Goal: Task Accomplishment & Management: Manage account settings

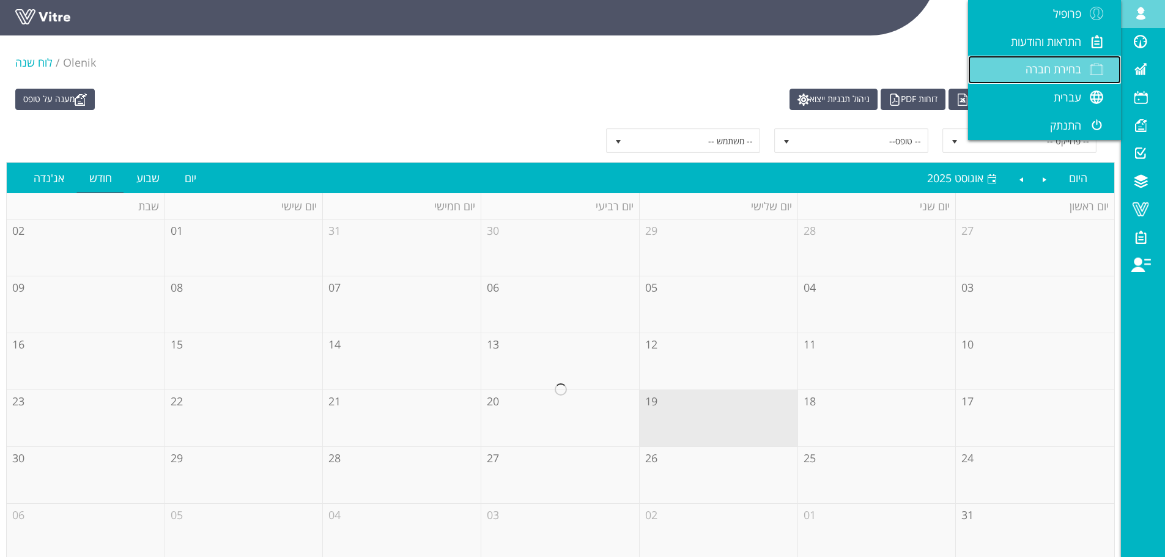
click at [1067, 67] on span "בחירת חברה" at bounding box center [1054, 69] width 56 height 15
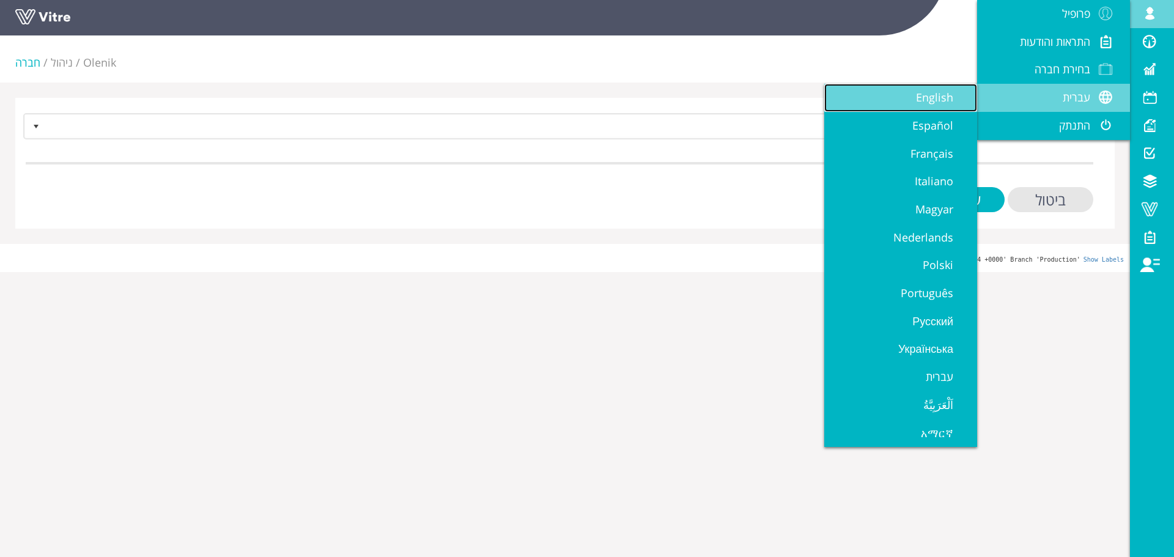
click at [968, 109] on link "English" at bounding box center [900, 98] width 153 height 28
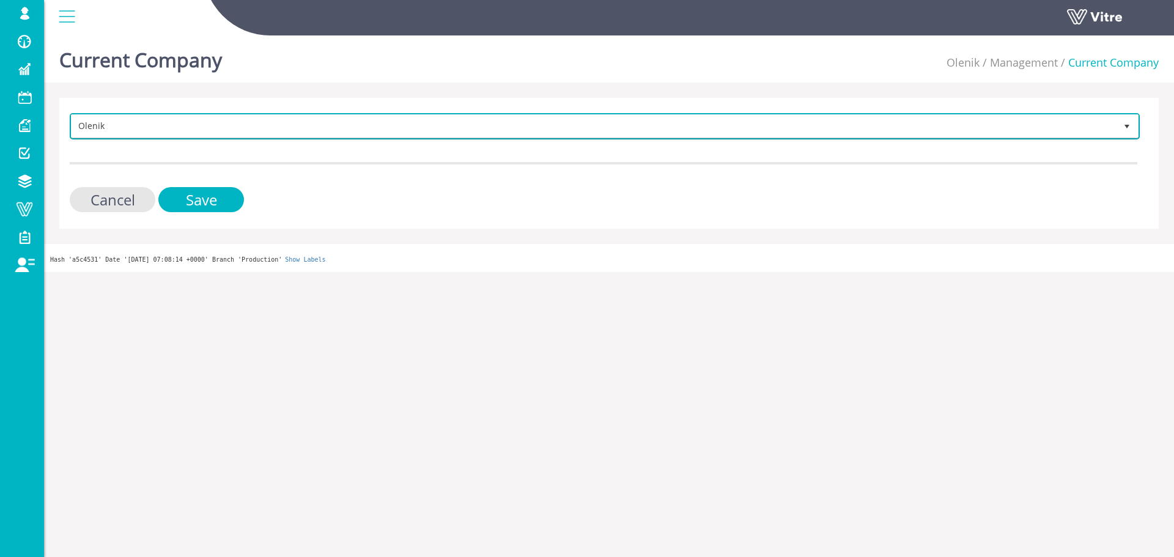
click at [799, 129] on span "Olenik" at bounding box center [594, 126] width 1045 height 22
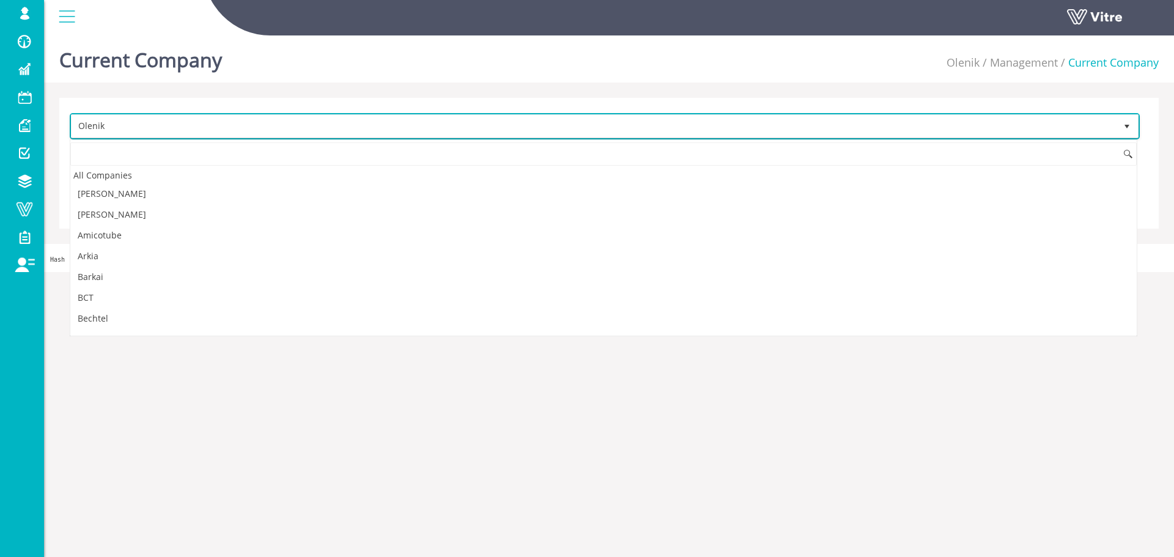
scroll to position [848, 0]
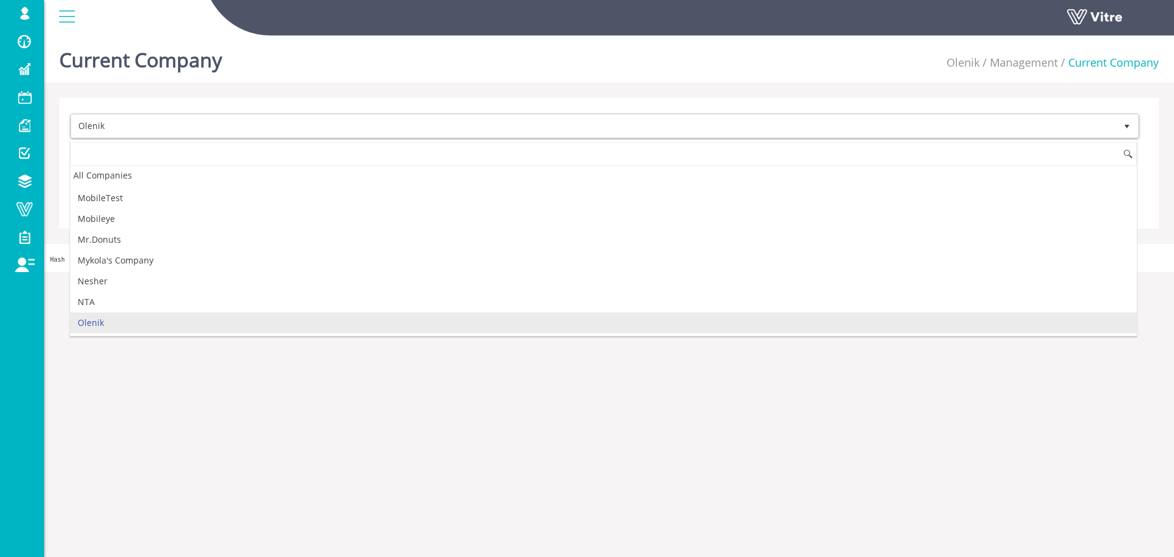
click at [472, 272] on html "sagi@vitre.io Profile Notification Change Company English English Español Franç…" at bounding box center [587, 136] width 1174 height 272
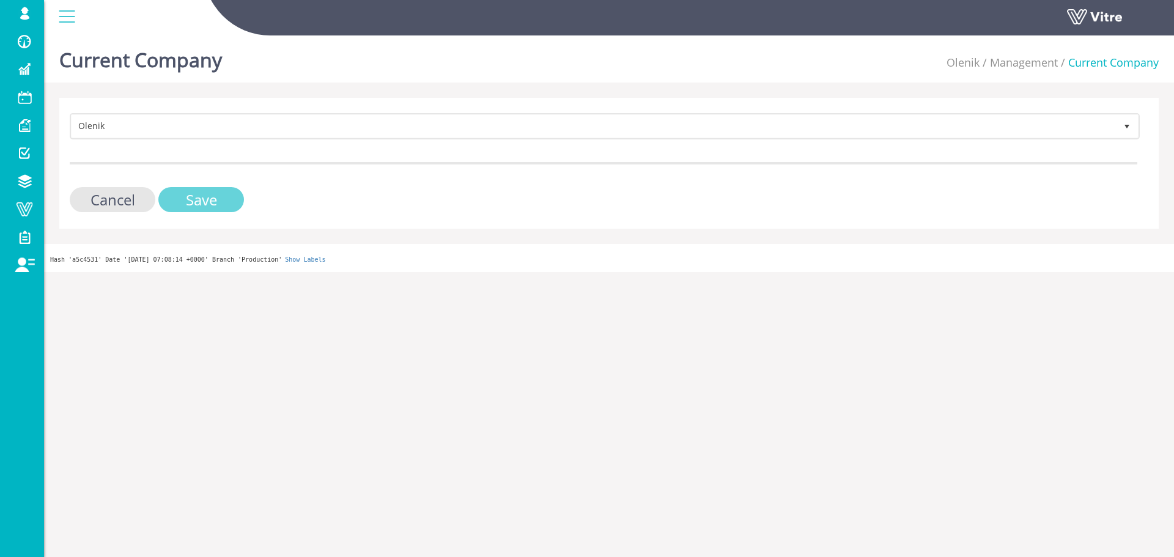
click at [223, 194] on input "Save" at bounding box center [201, 199] width 86 height 25
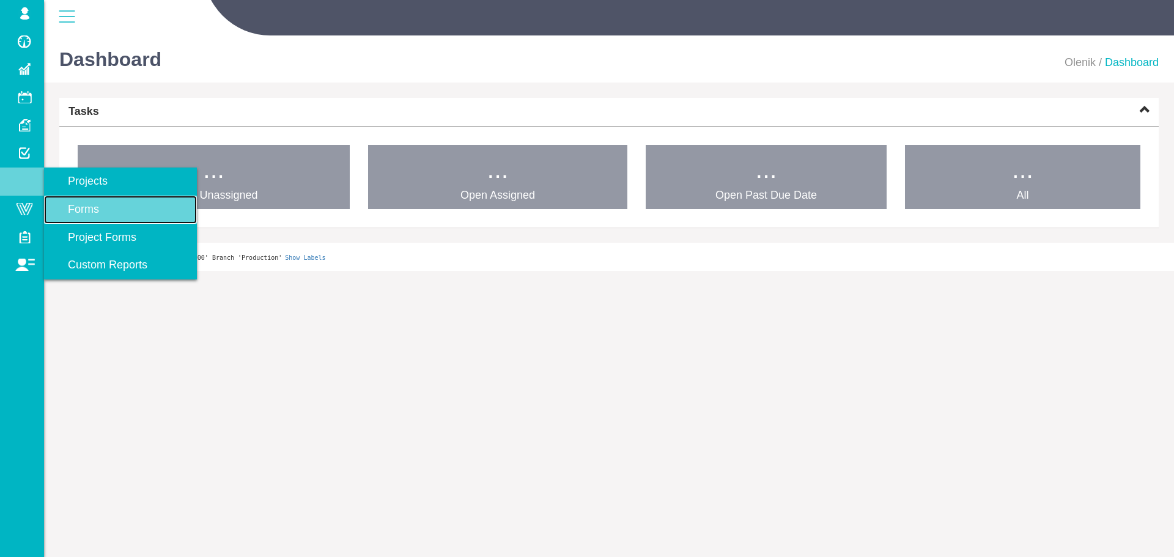
click at [125, 204] on link "Forms" at bounding box center [120, 210] width 153 height 28
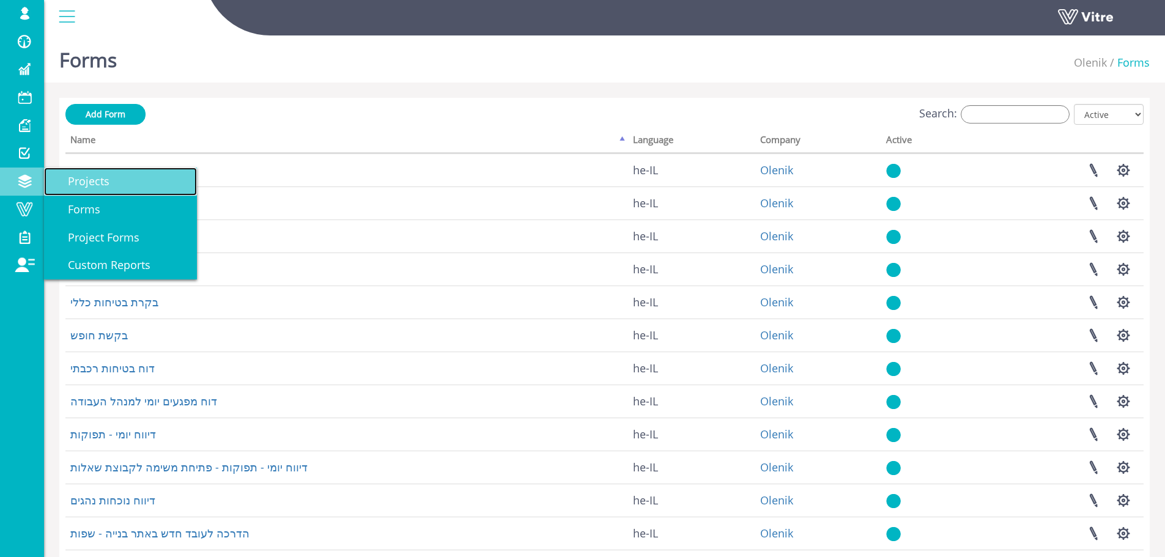
click at [112, 186] on link "Projects" at bounding box center [120, 182] width 153 height 28
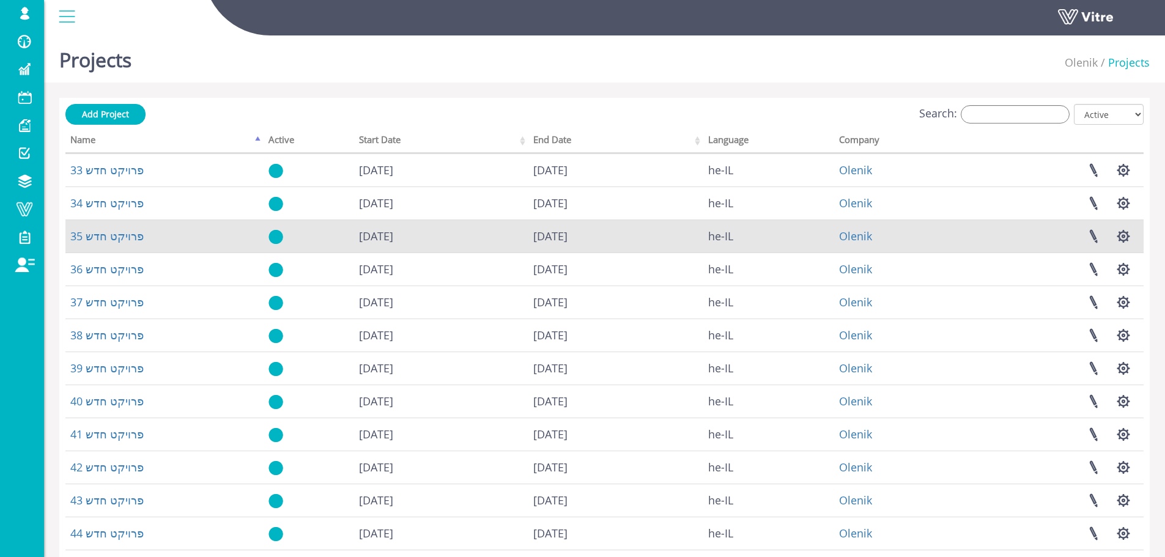
scroll to position [176, 0]
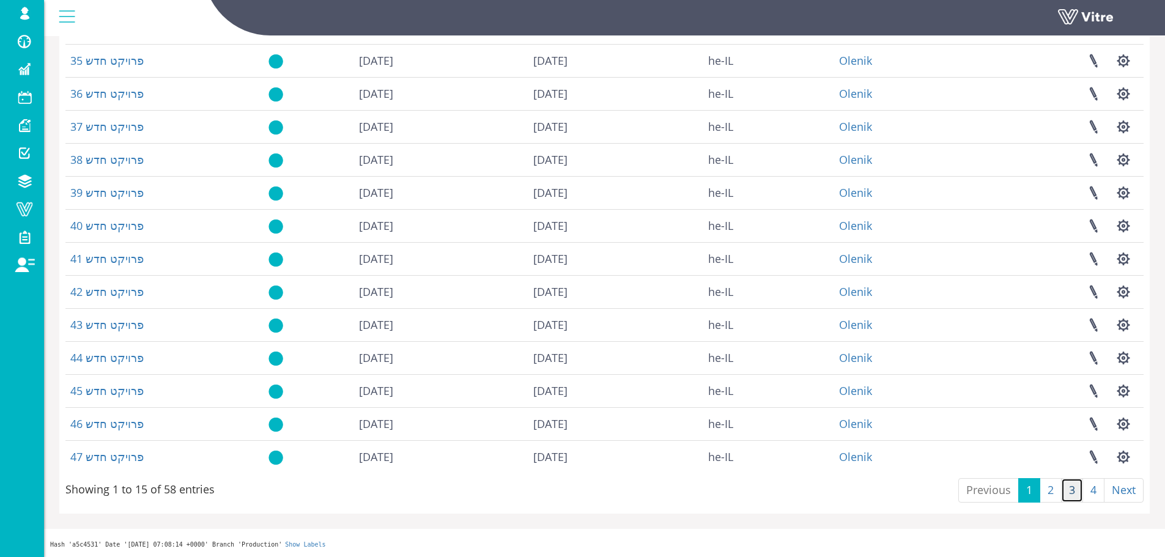
click at [1063, 492] on link "3" at bounding box center [1072, 490] width 22 height 24
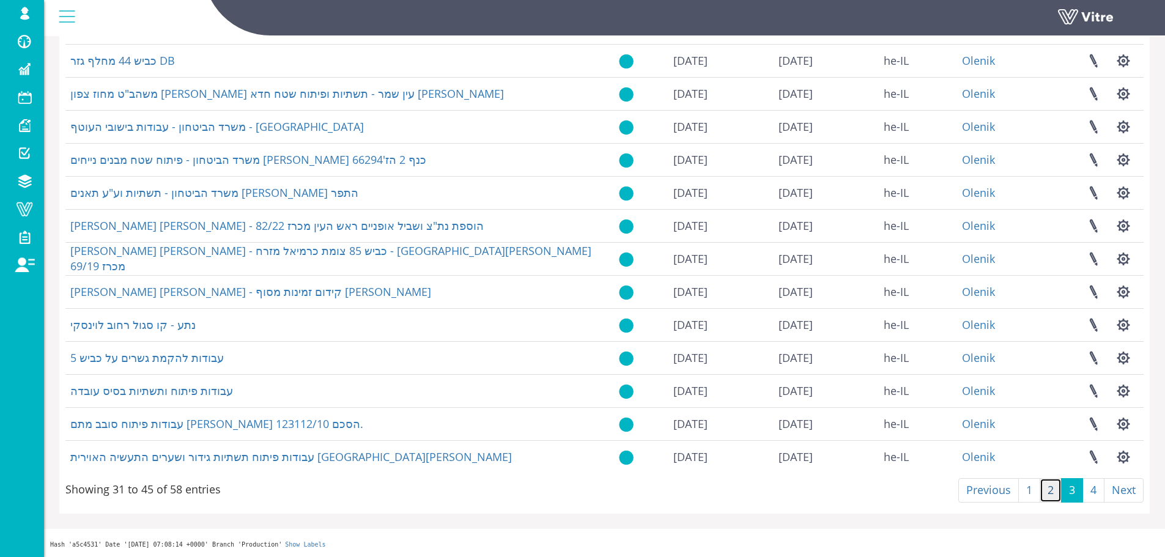
click at [1055, 494] on link "2" at bounding box center [1051, 490] width 22 height 24
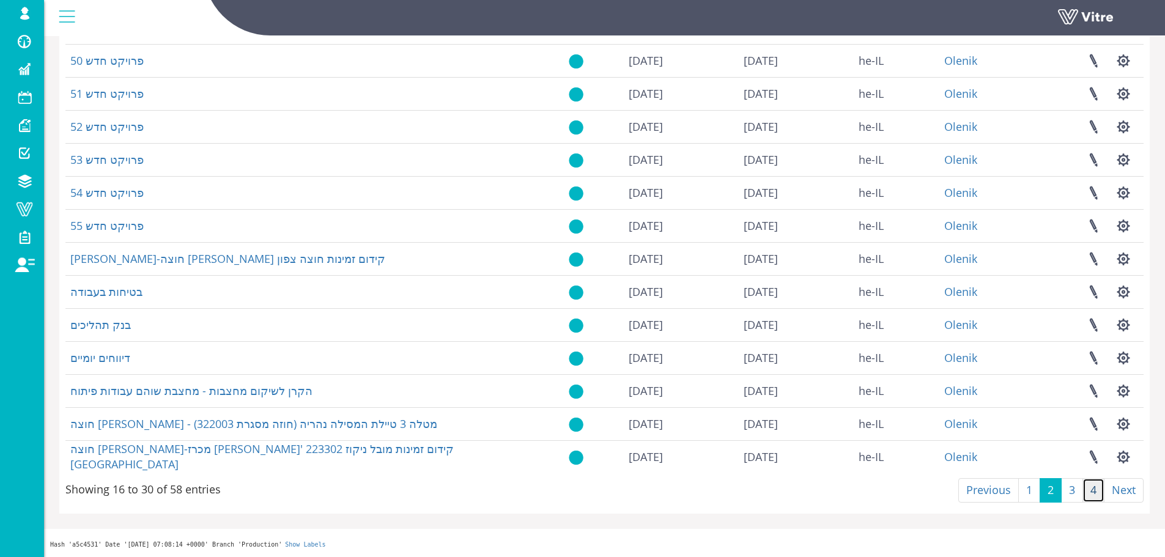
click at [1085, 494] on link "4" at bounding box center [1094, 490] width 22 height 24
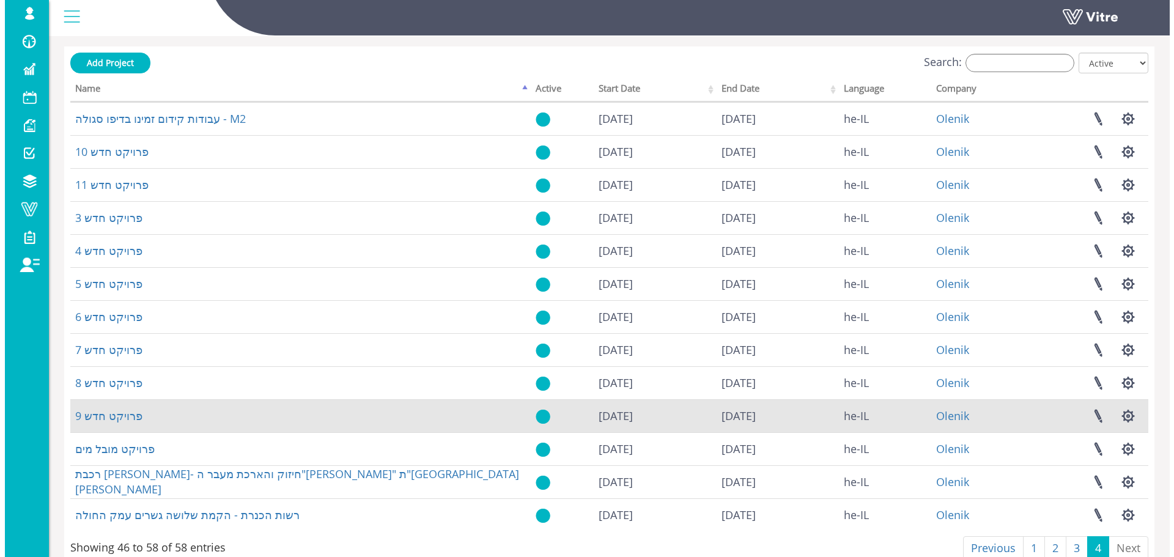
scroll to position [0, 0]
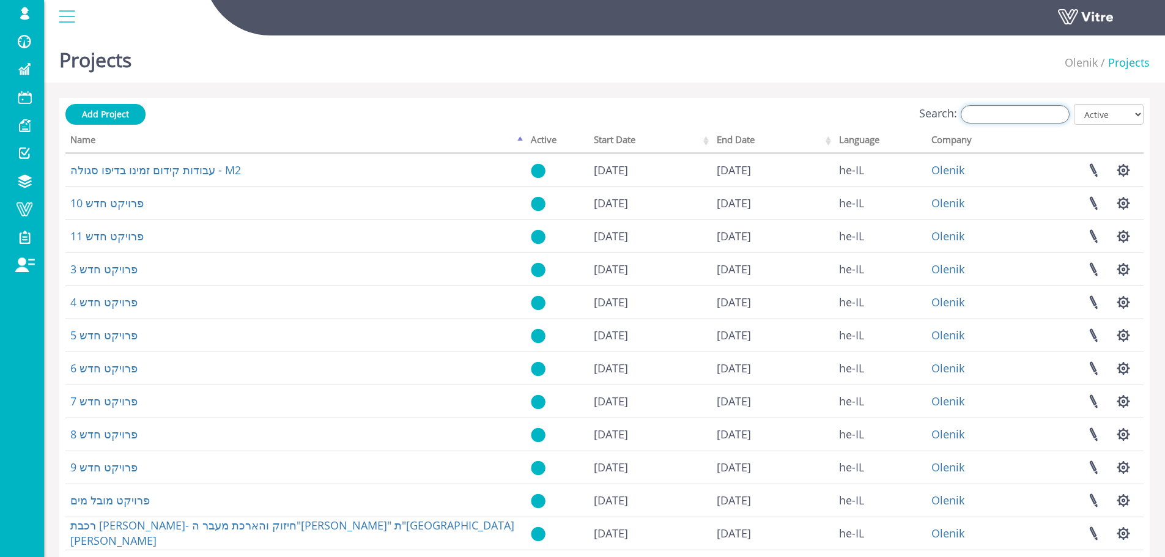
click at [1059, 111] on input "Search:" at bounding box center [1015, 114] width 109 height 18
drag, startPoint x: 50, startPoint y: 207, endPoint x: 26, endPoint y: 210, distance: 24.1
drag, startPoint x: 982, startPoint y: 103, endPoint x: 985, endPoint y: 110, distance: 7.4
click at [985, 110] on div "Add Project Search: All Active Not Active Processing... Name Active Start Date …" at bounding box center [604, 360] width 1091 height 525
click at [983, 112] on input "Search:" at bounding box center [1015, 114] width 109 height 18
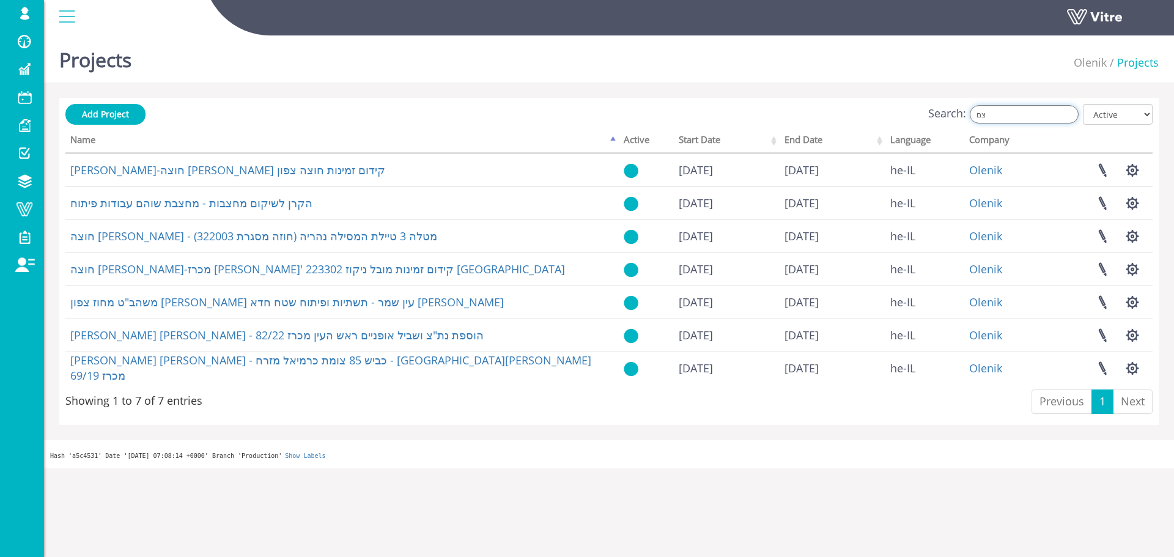
type input "צ"
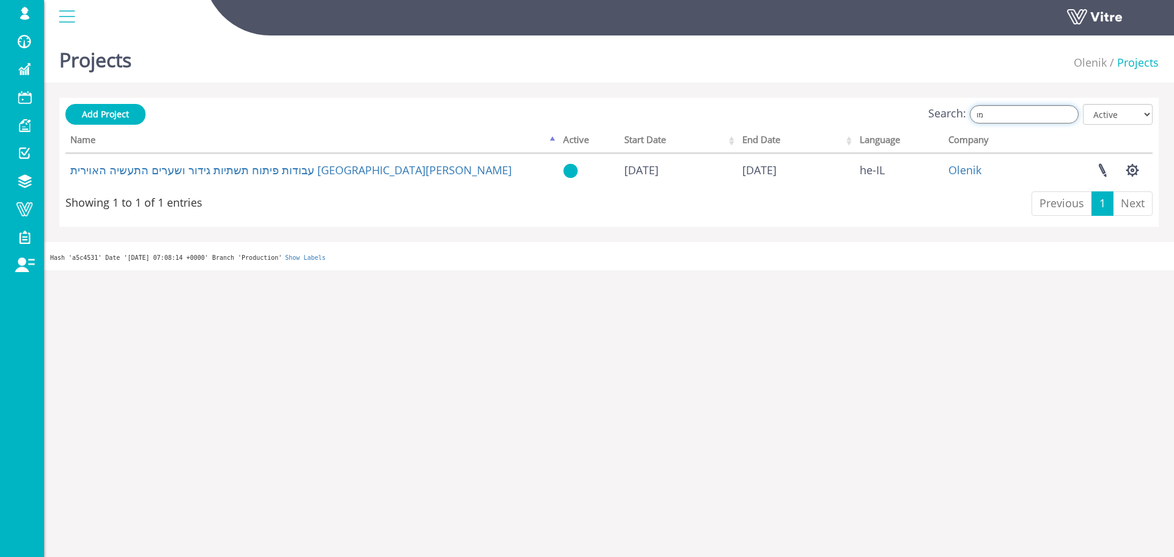
type input "מ"
type input "m"
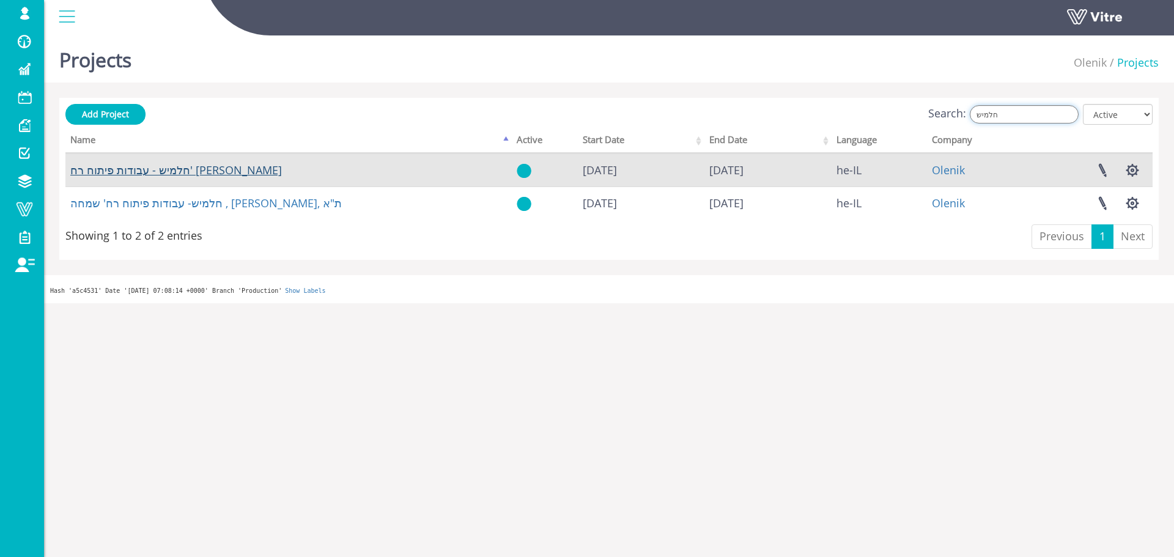
type input "חלמיש"
click at [198, 168] on link "חלמיש - עבודות פיתוח רח' מנדס פרנס" at bounding box center [176, 170] width 212 height 15
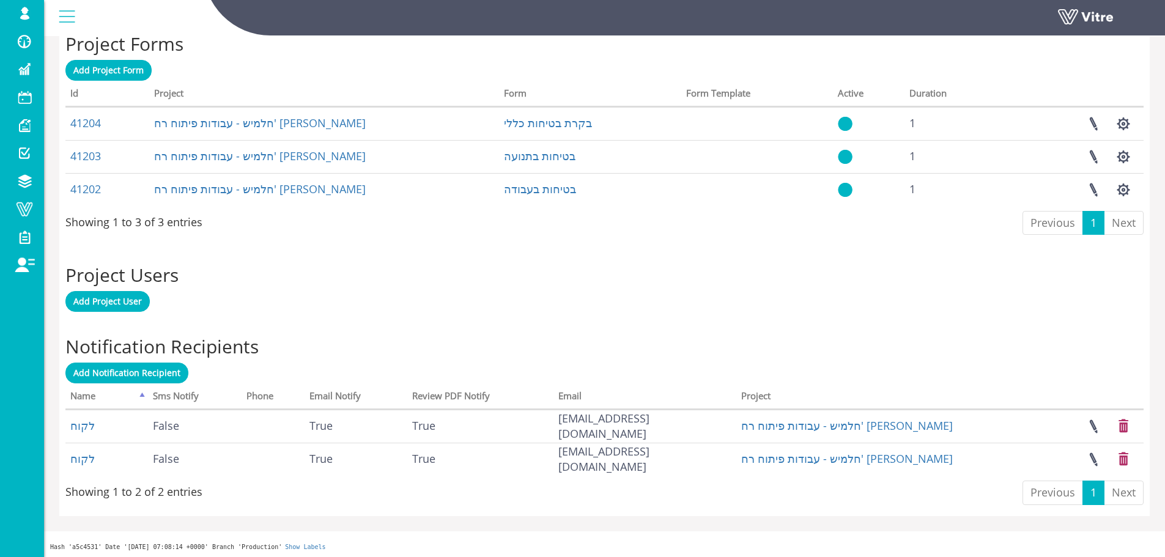
scroll to position [513, 0]
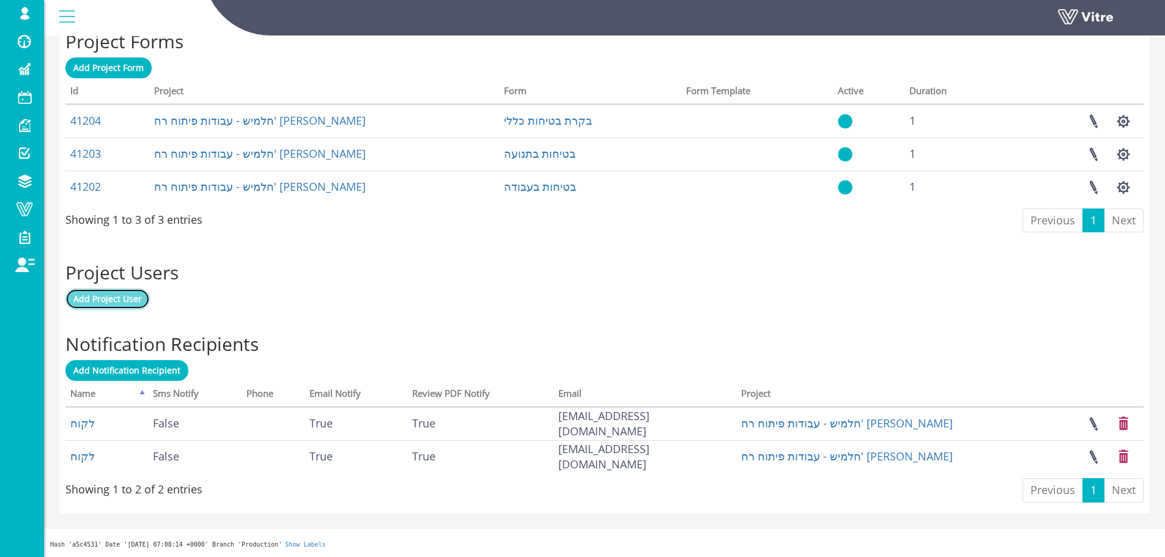
click at [138, 296] on span "Add Project User" at bounding box center [107, 299] width 69 height 12
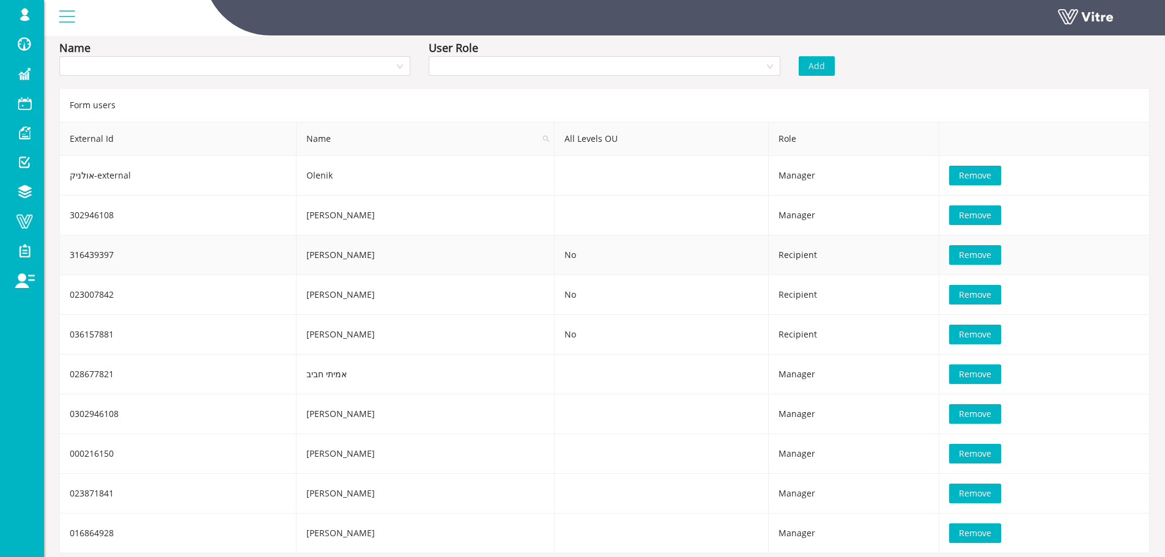
scroll to position [39, 0]
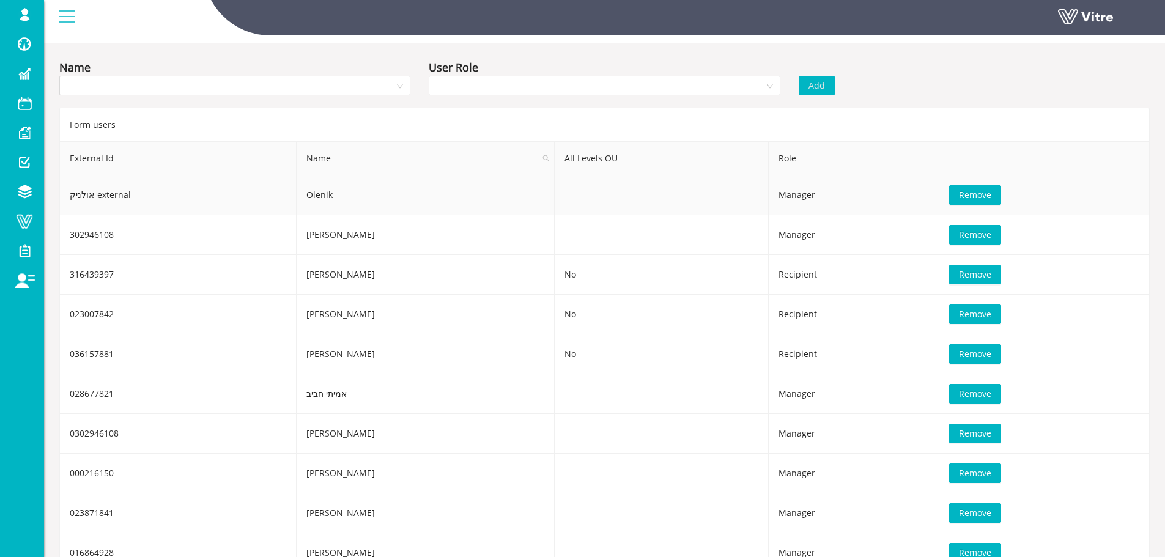
click at [962, 187] on button "Remove" at bounding box center [975, 195] width 52 height 20
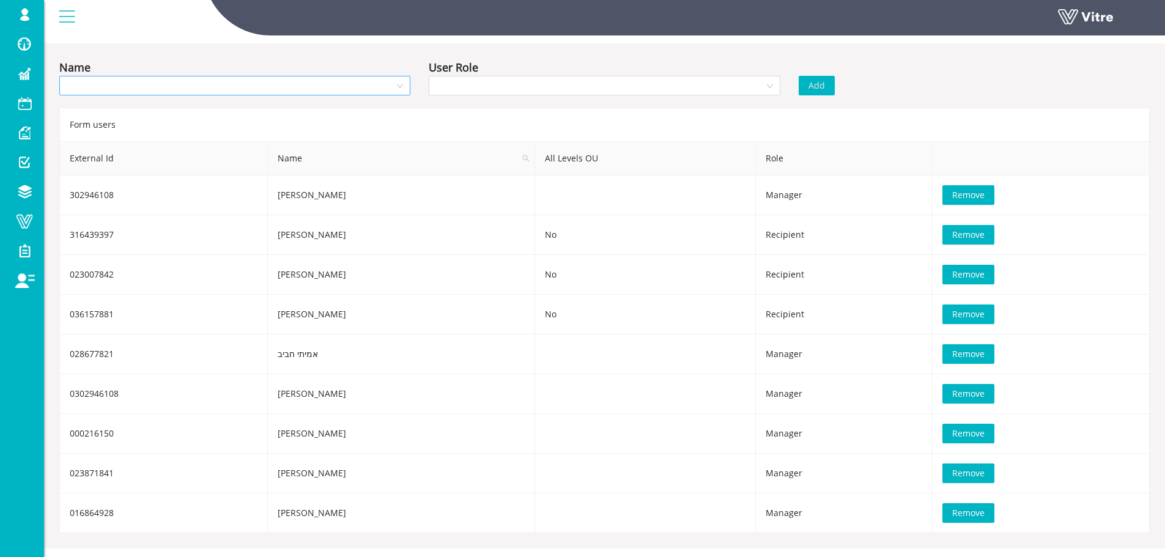
click at [349, 82] on input "search" at bounding box center [231, 85] width 328 height 18
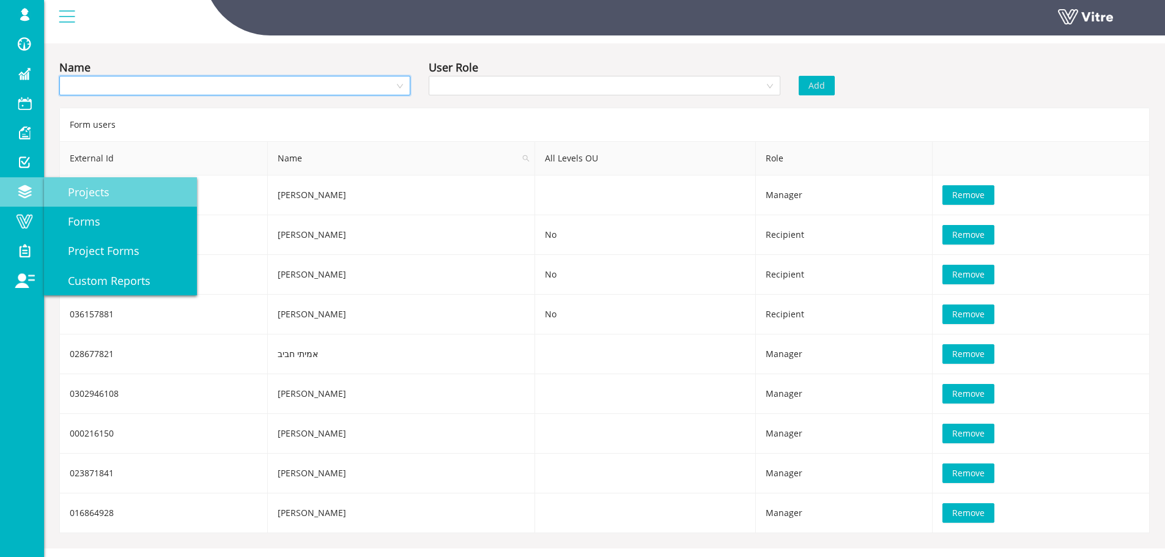
click at [80, 199] on link "Projects" at bounding box center [120, 191] width 153 height 29
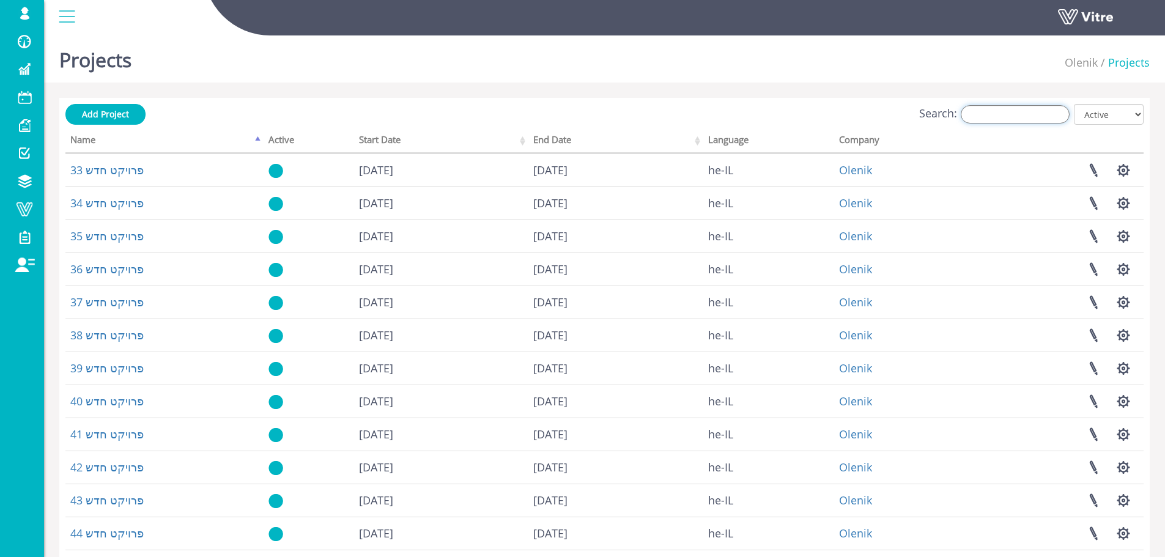
click at [1001, 120] on input "Search:" at bounding box center [1015, 114] width 109 height 18
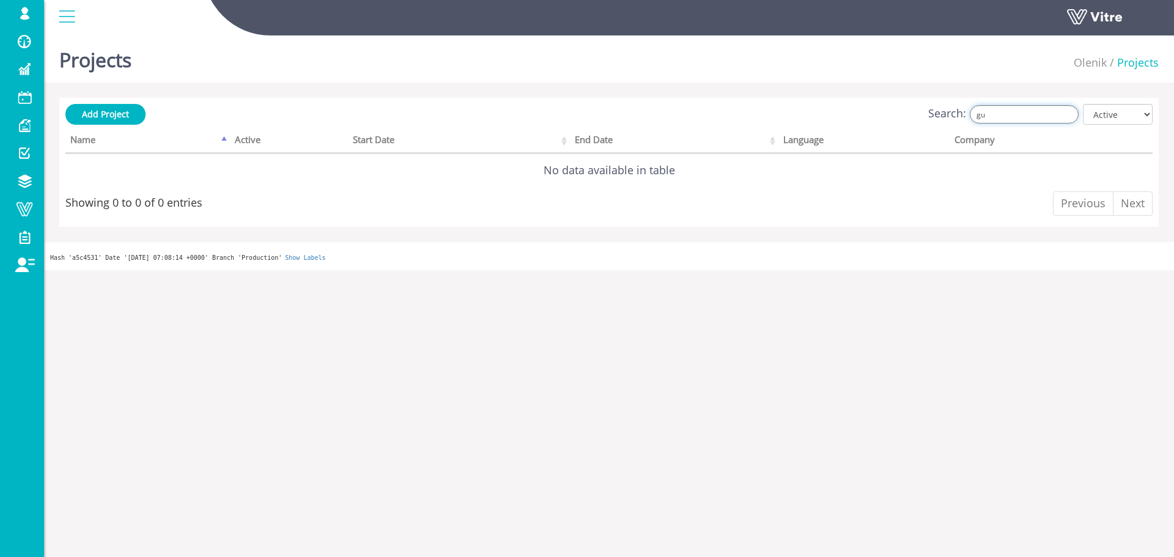
type input "g"
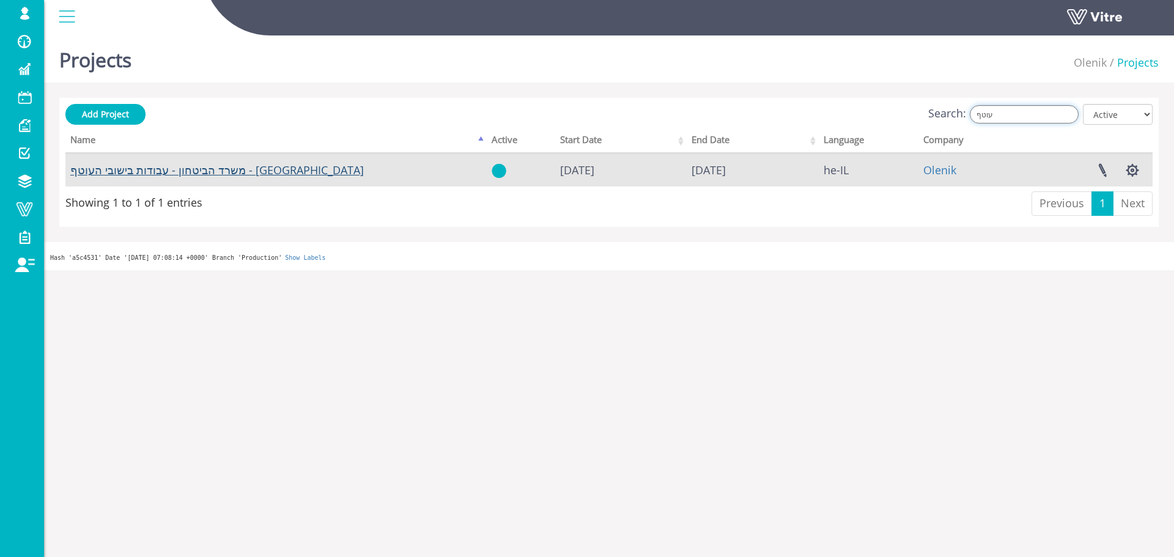
type input "עוטף"
click at [242, 163] on link "משרד הביטחון - עבודות בישובי העוטף - כפר עזה" at bounding box center [217, 170] width 294 height 15
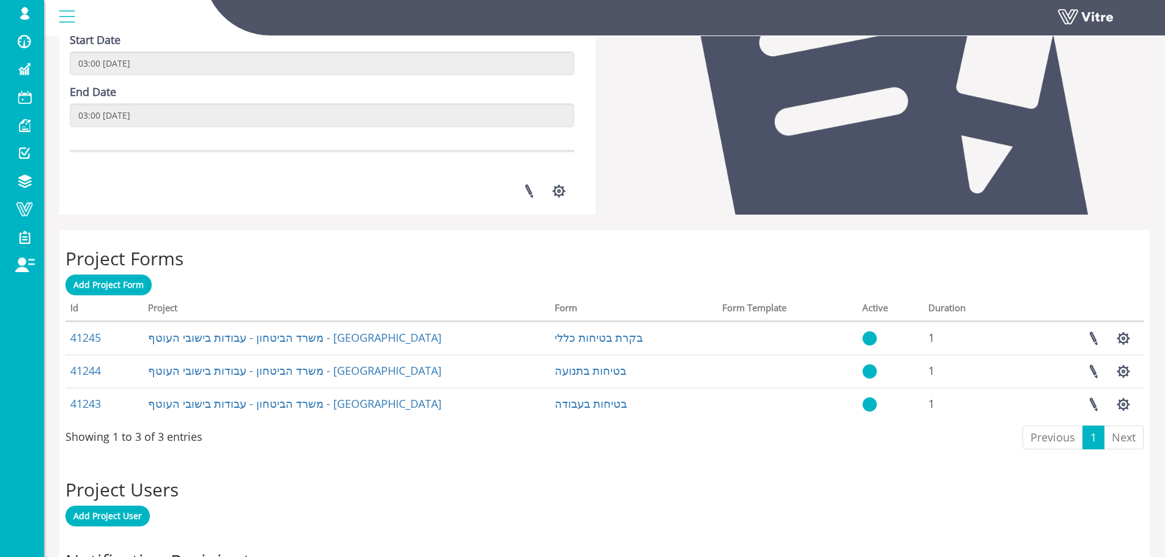
scroll to position [546, 0]
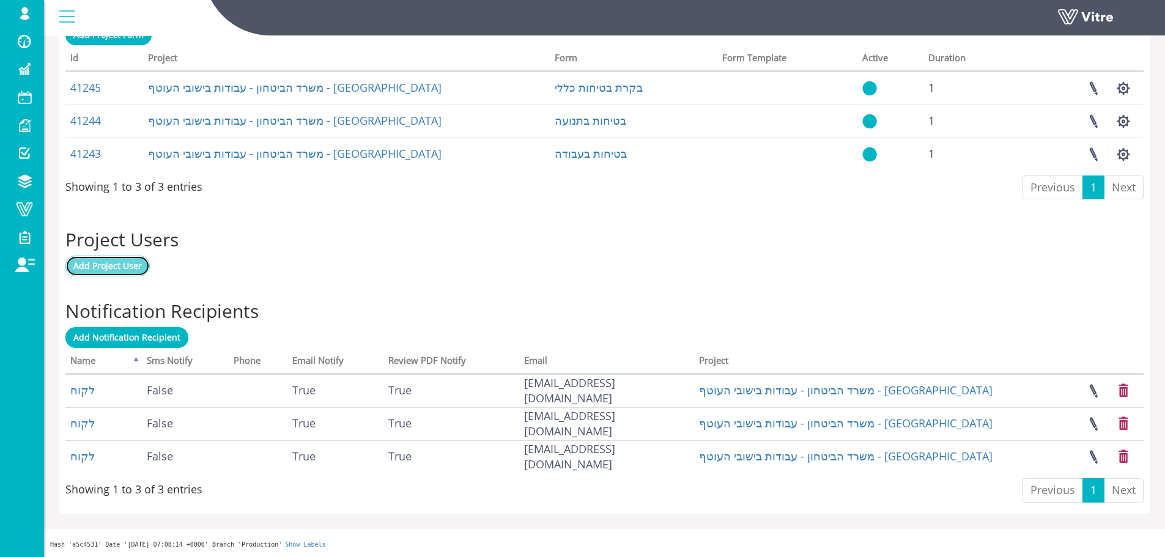
click at [135, 258] on link "Add Project User" at bounding box center [107, 266] width 84 height 21
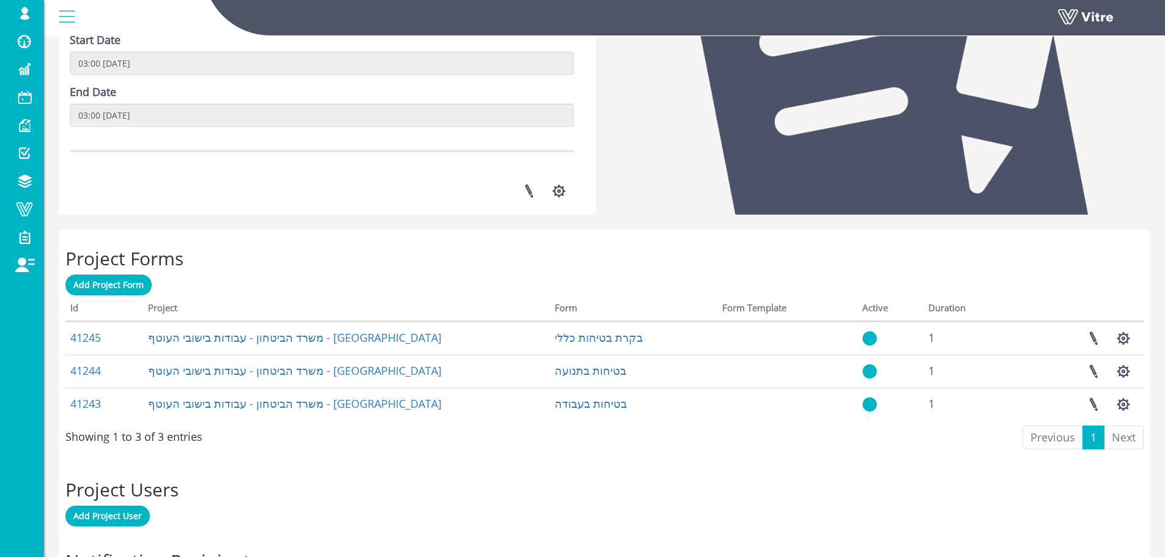
scroll to position [296, 0]
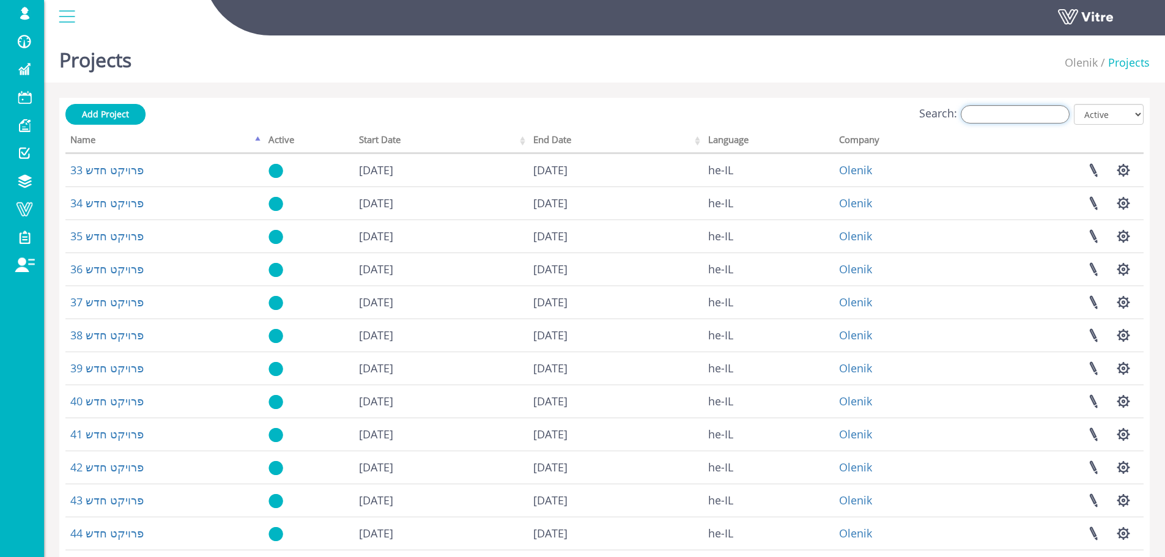
click at [1013, 106] on input "Search:" at bounding box center [1015, 114] width 109 height 18
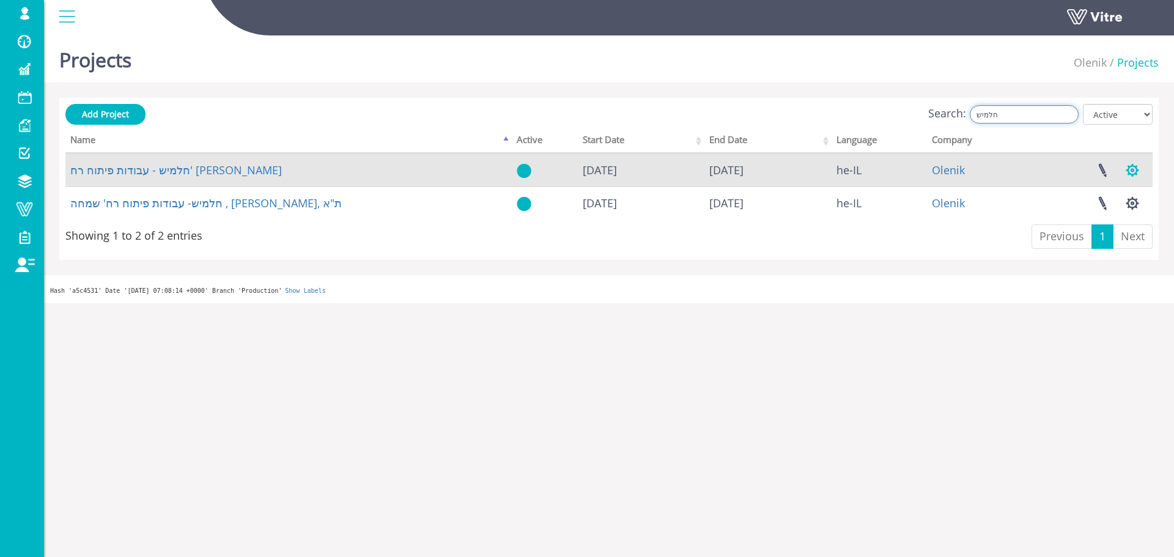
type input "חלמיש"
click at [1125, 168] on button "button" at bounding box center [1132, 170] width 31 height 32
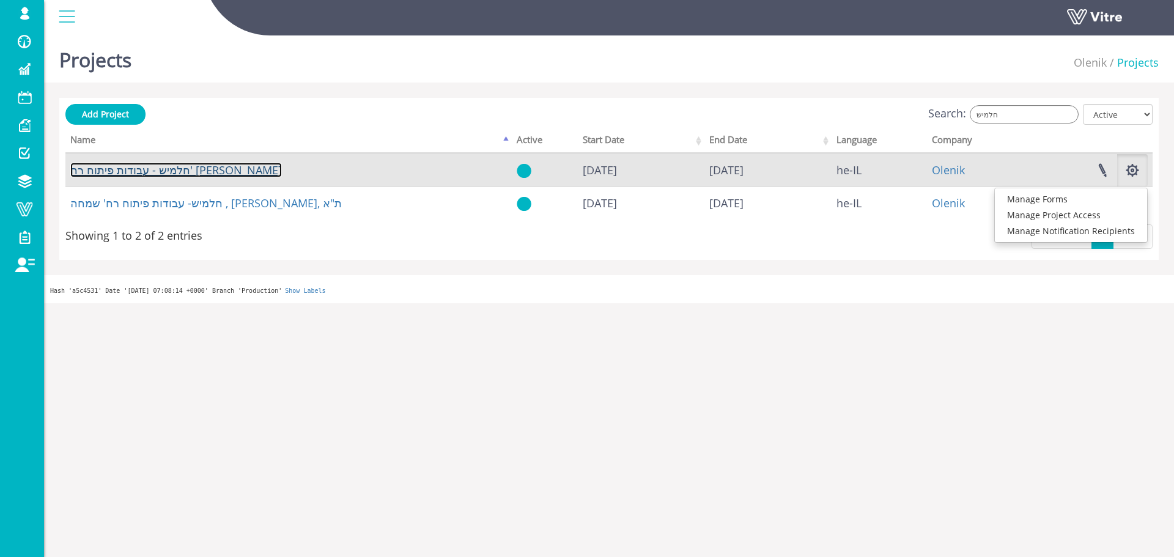
click at [202, 165] on link "חלמיש - עבודות פיתוח רח' מנדס פרנס" at bounding box center [176, 170] width 212 height 15
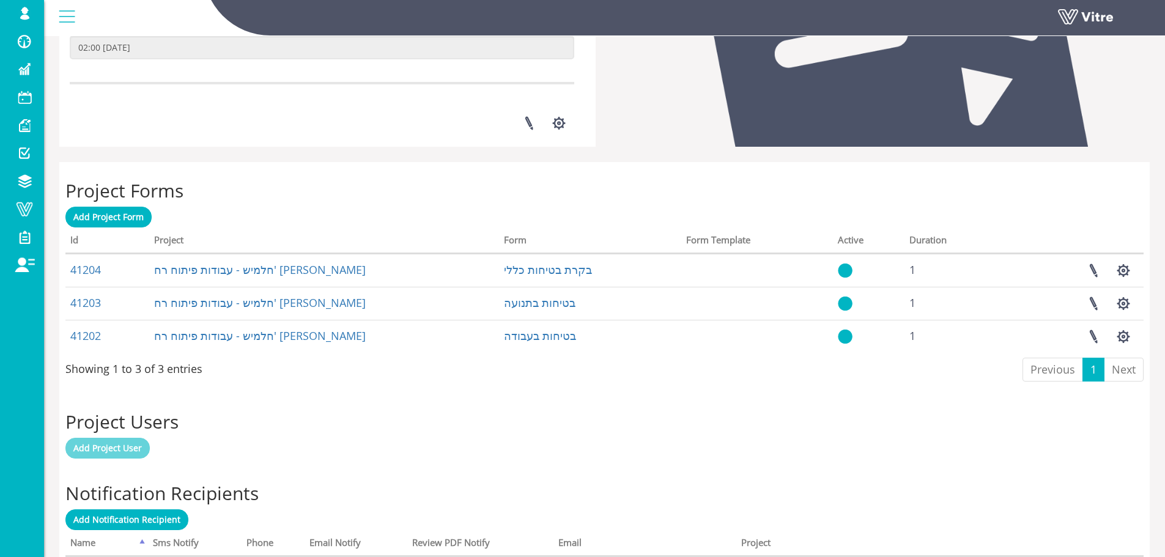
scroll to position [367, 0]
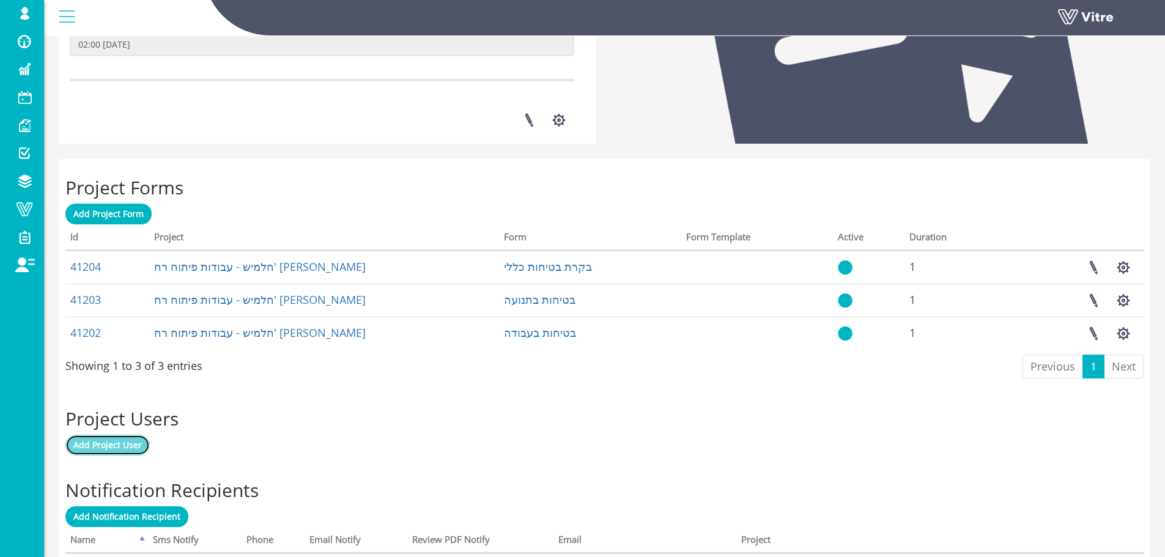
click at [97, 448] on span "Add Project User" at bounding box center [107, 445] width 69 height 12
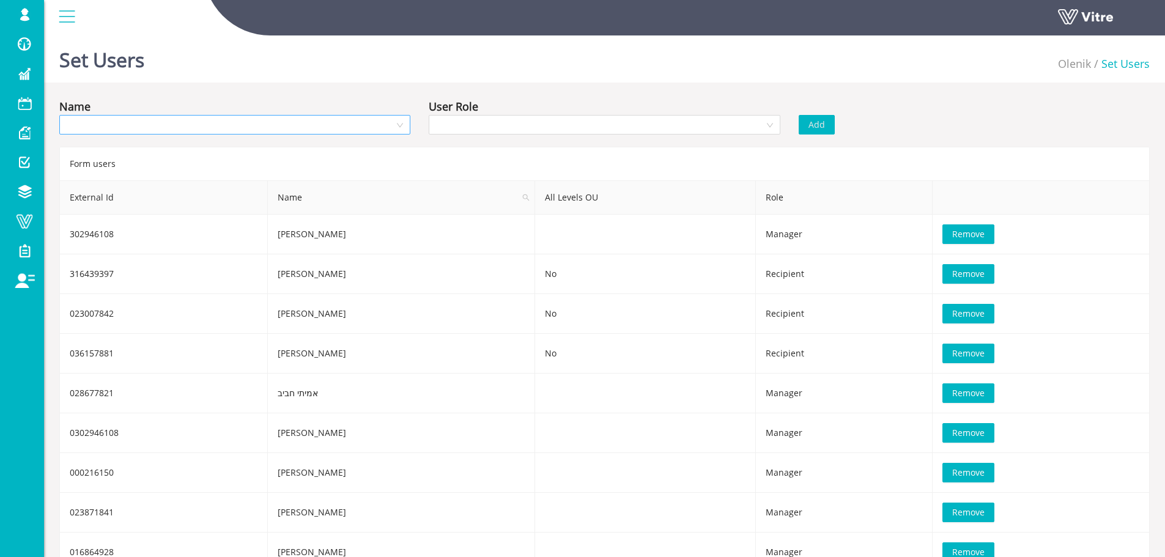
click at [202, 124] on input "search" at bounding box center [231, 125] width 328 height 18
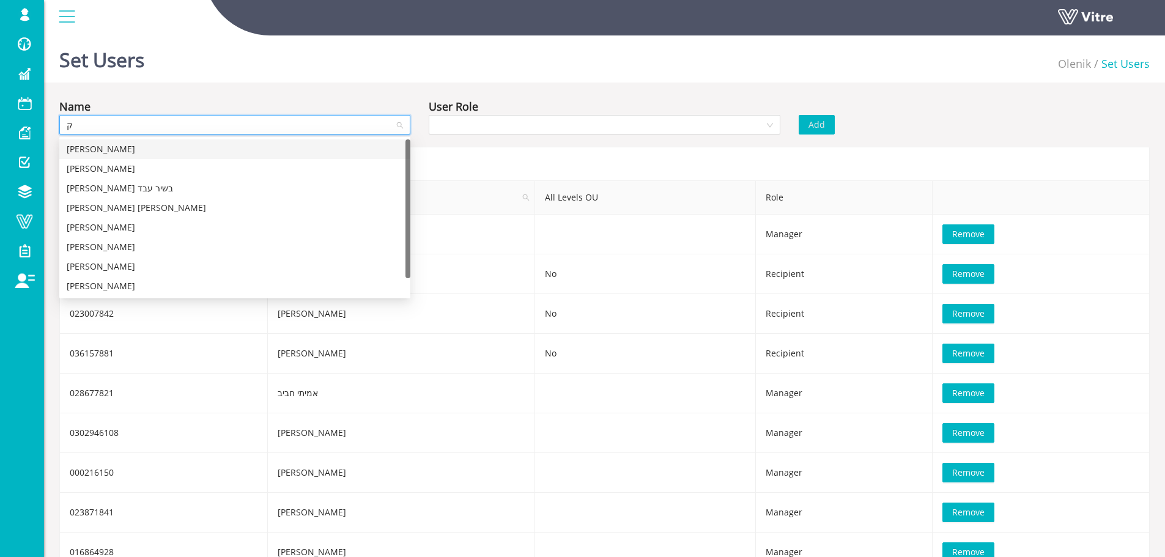
click at [202, 124] on input "ק" at bounding box center [231, 125] width 328 height 18
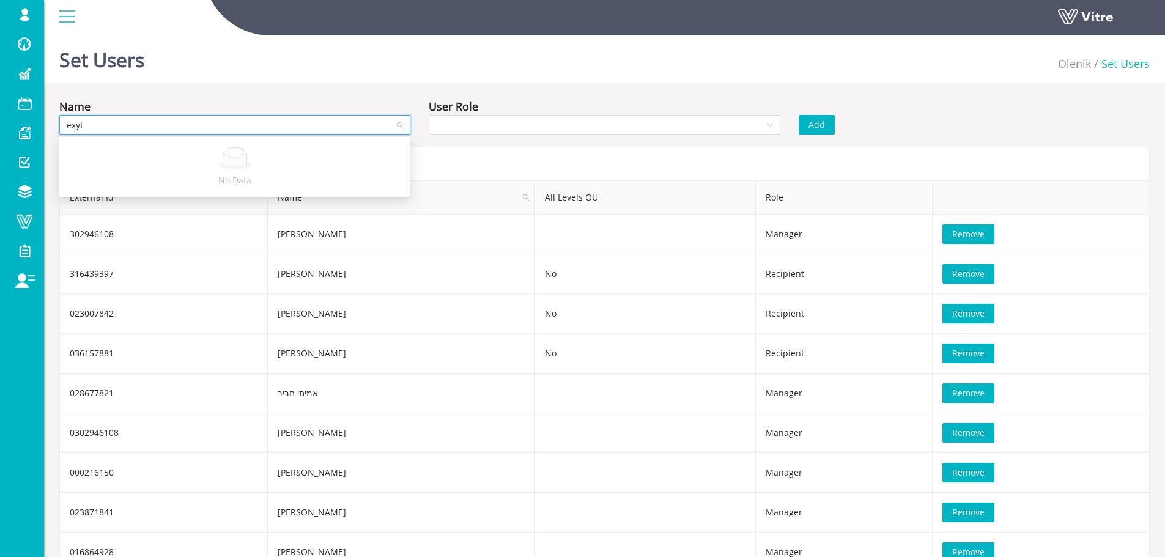
type input "exyte"
click at [206, 127] on input "exyte" at bounding box center [231, 125] width 328 height 18
click at [491, 135] on div "User Role" at bounding box center [604, 119] width 369 height 43
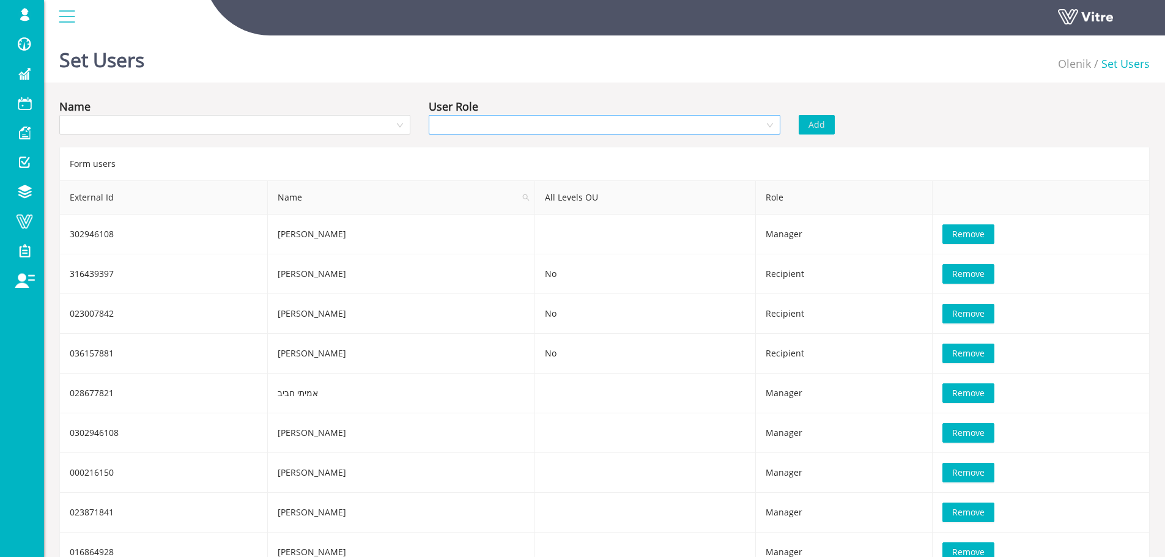
click at [494, 127] on input "search" at bounding box center [600, 125] width 328 height 18
click at [380, 128] on input "search" at bounding box center [231, 125] width 328 height 18
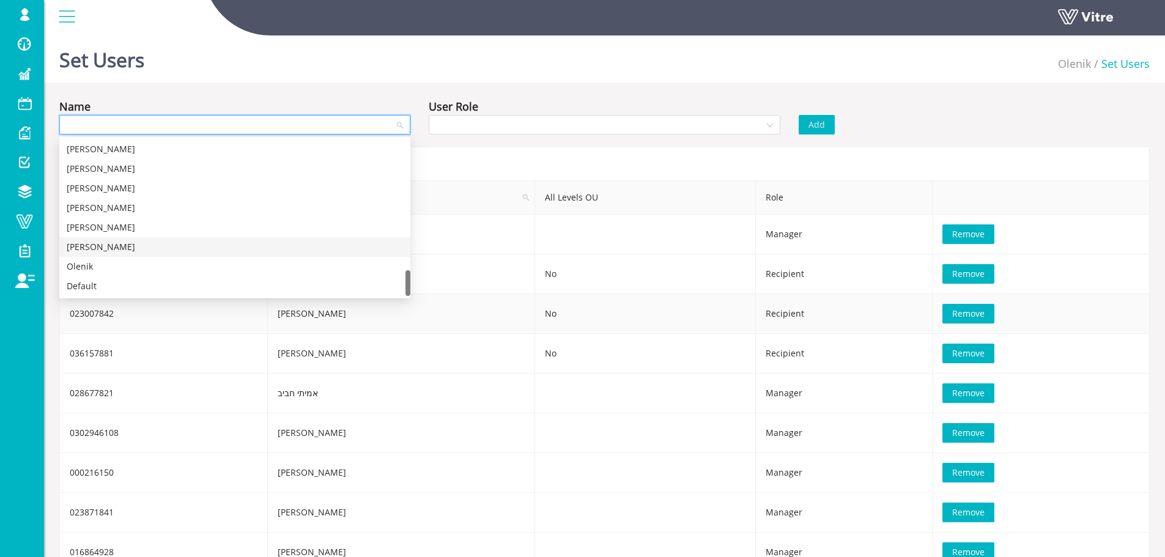
scroll to position [61, 0]
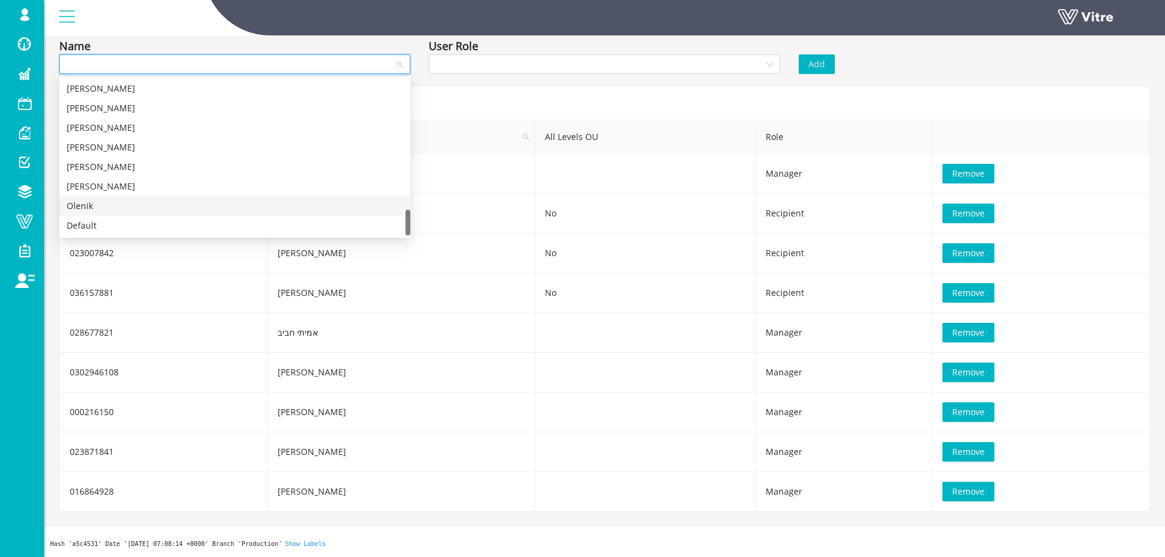
click at [202, 205] on div "Olenik" at bounding box center [235, 205] width 336 height 13
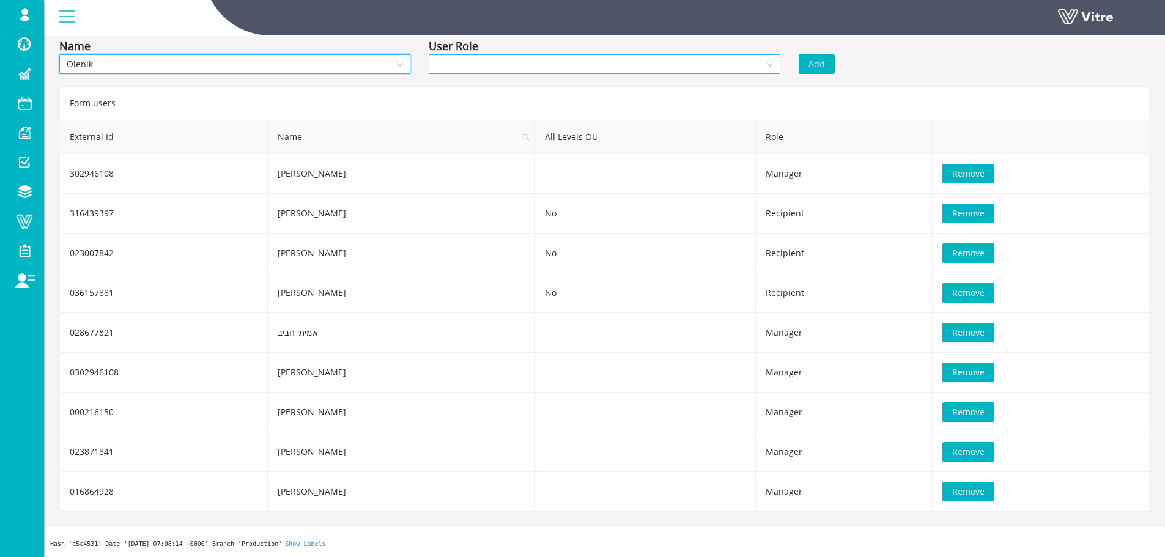
click at [489, 64] on input "search" at bounding box center [600, 64] width 328 height 18
click at [479, 90] on div "Owner" at bounding box center [604, 88] width 336 height 13
click at [725, 75] on div "User Role Owner Owner" at bounding box center [604, 58] width 369 height 43
click at [722, 68] on span "Owner" at bounding box center [604, 64] width 336 height 18
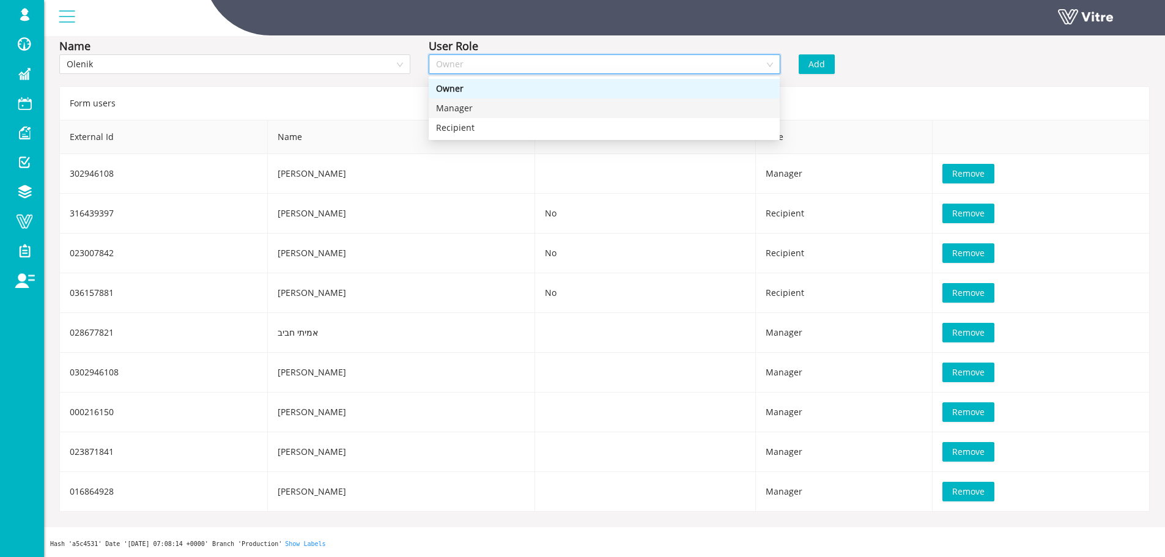
click at [535, 108] on div "Manager" at bounding box center [604, 108] width 336 height 13
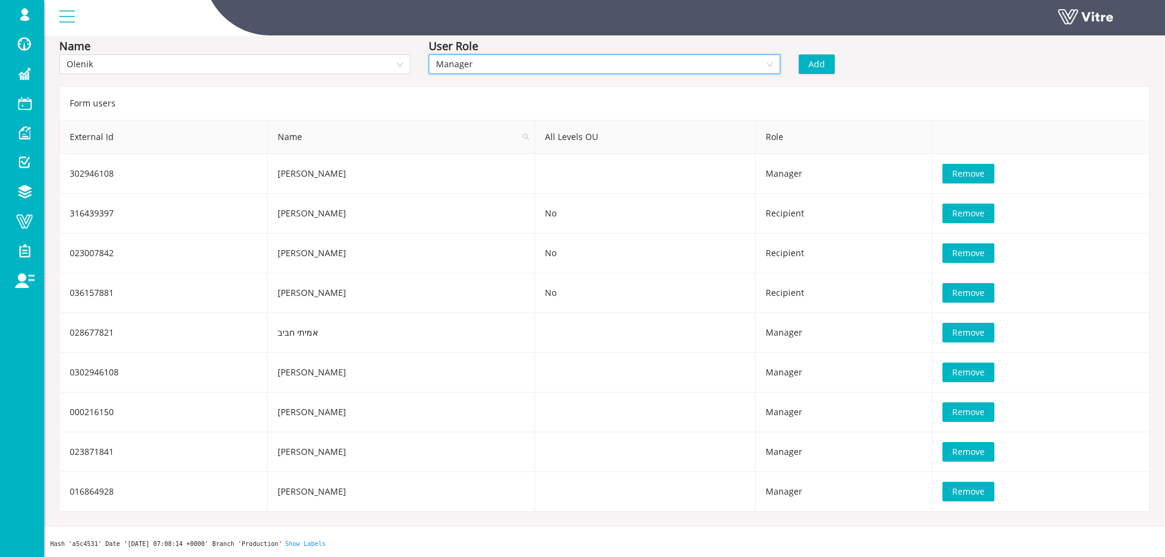
click at [825, 69] on button "Add" at bounding box center [817, 64] width 36 height 20
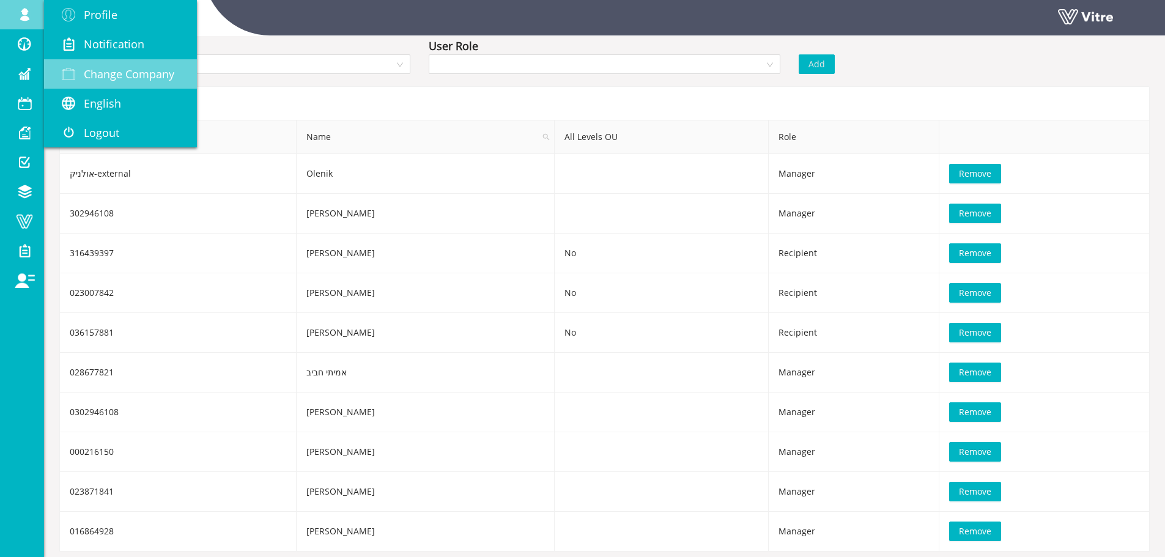
click at [115, 63] on link "Change Company" at bounding box center [120, 73] width 153 height 29
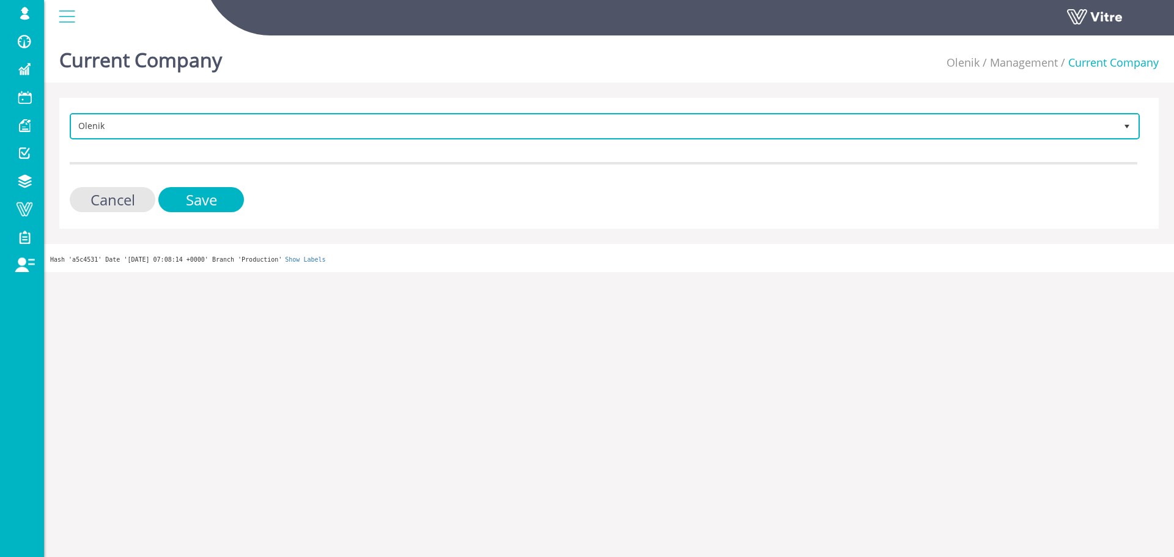
click at [327, 120] on span "Olenik" at bounding box center [594, 126] width 1045 height 22
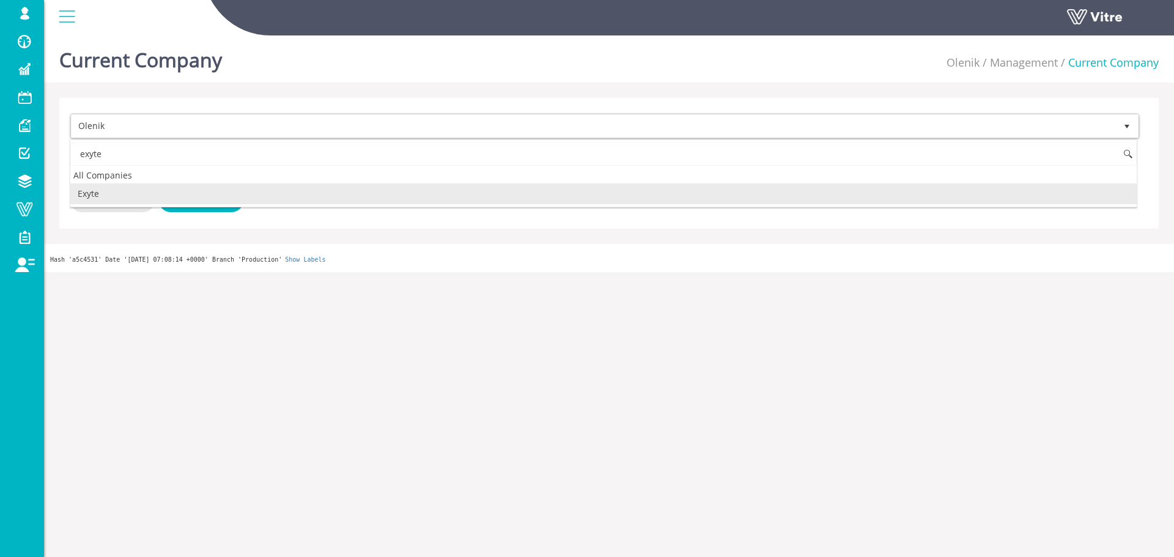
click at [197, 194] on li "Exyte" at bounding box center [603, 193] width 1067 height 21
type input "exyte"
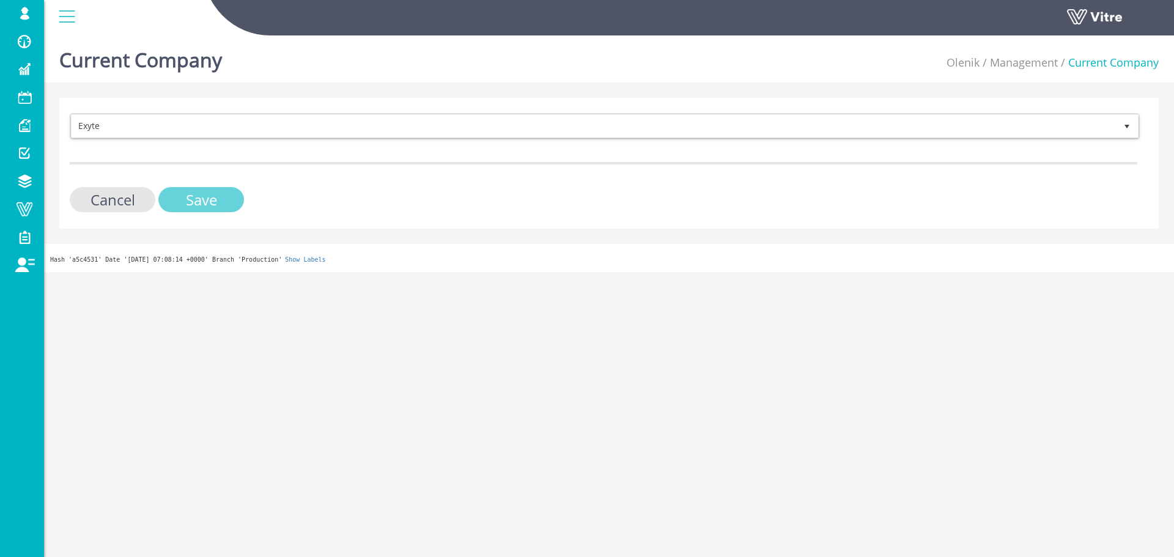
click at [199, 198] on input "Save" at bounding box center [201, 199] width 86 height 25
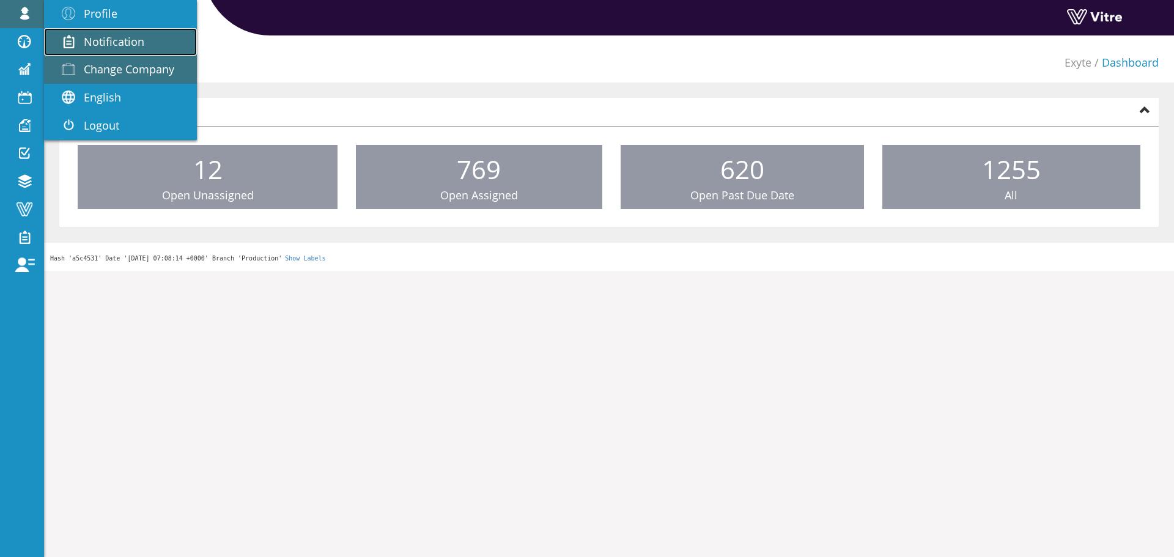
click at [128, 56] on ul "Profile Notification Change Company English English Español Français Italiano M…" at bounding box center [120, 70] width 153 height 140
click at [132, 63] on span "Change Company" at bounding box center [129, 69] width 91 height 15
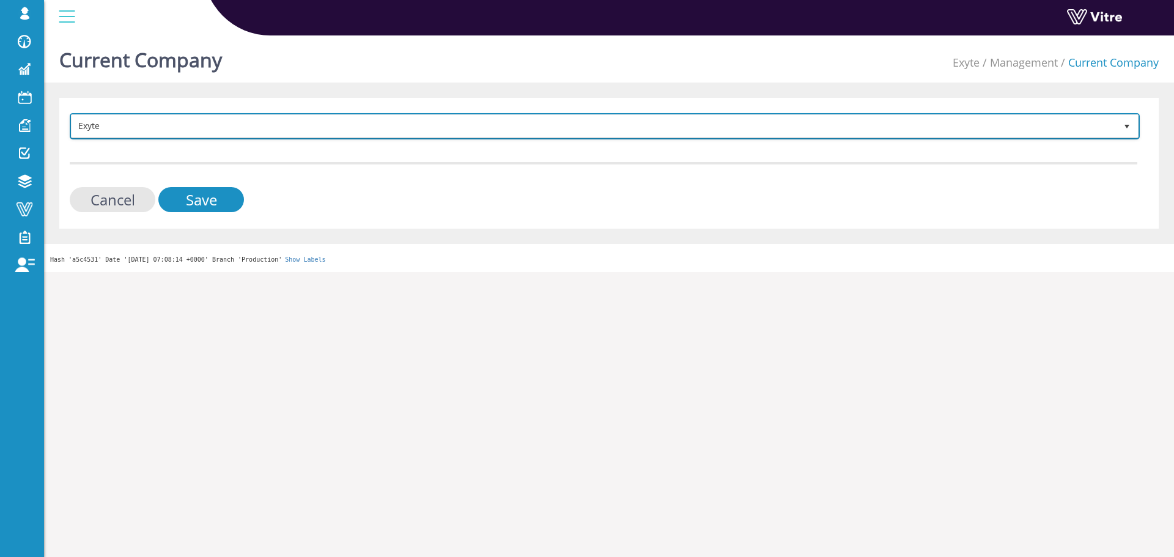
click at [194, 135] on span "Exyte" at bounding box center [594, 126] width 1045 height 22
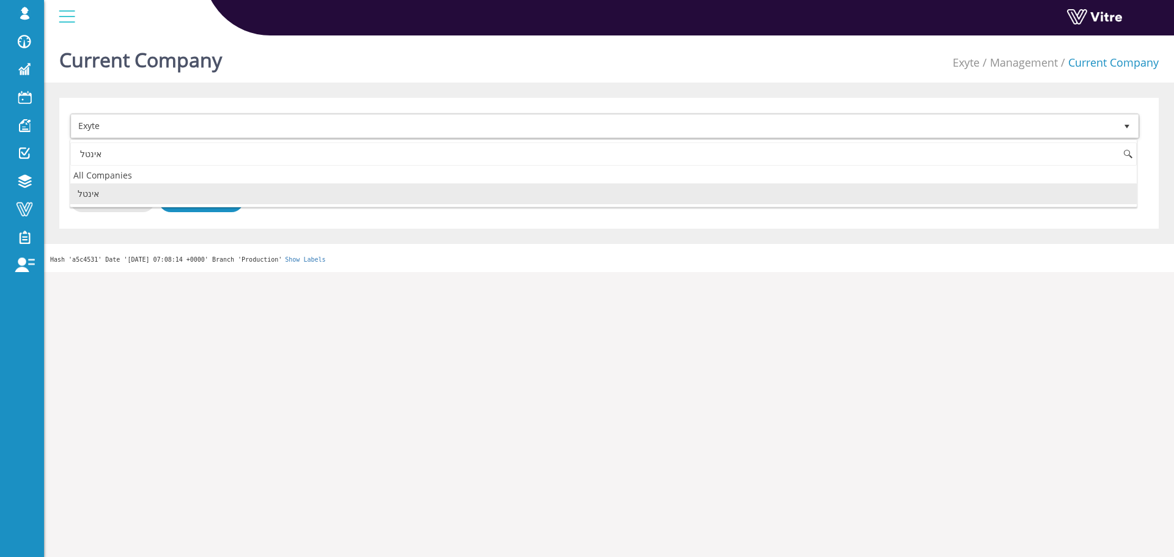
click at [154, 190] on li "אינטל" at bounding box center [603, 193] width 1067 height 21
type input "אינטל"
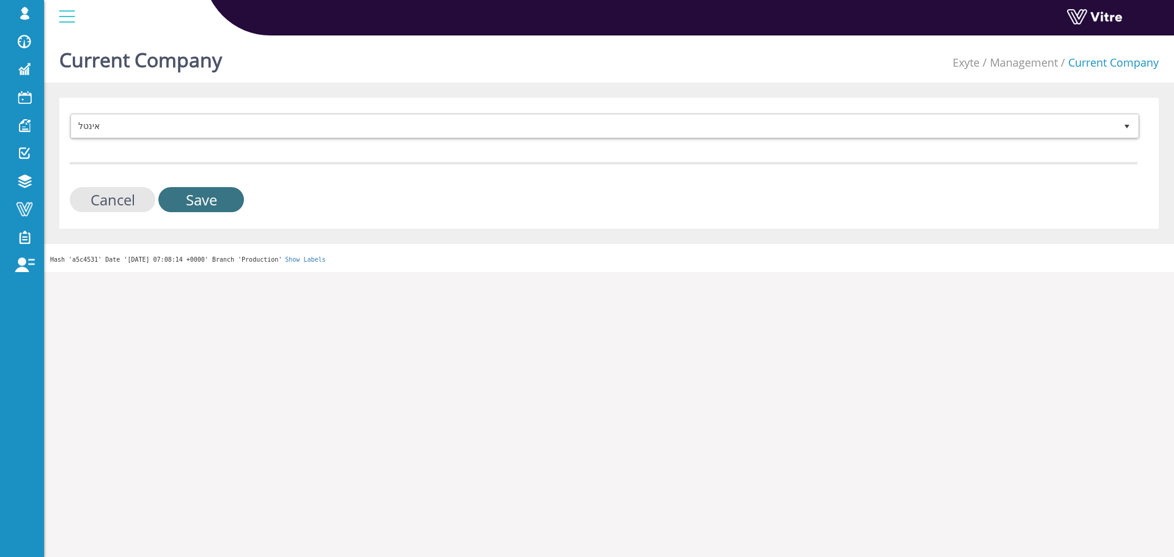
click at [192, 195] on input "Save" at bounding box center [201, 199] width 86 height 25
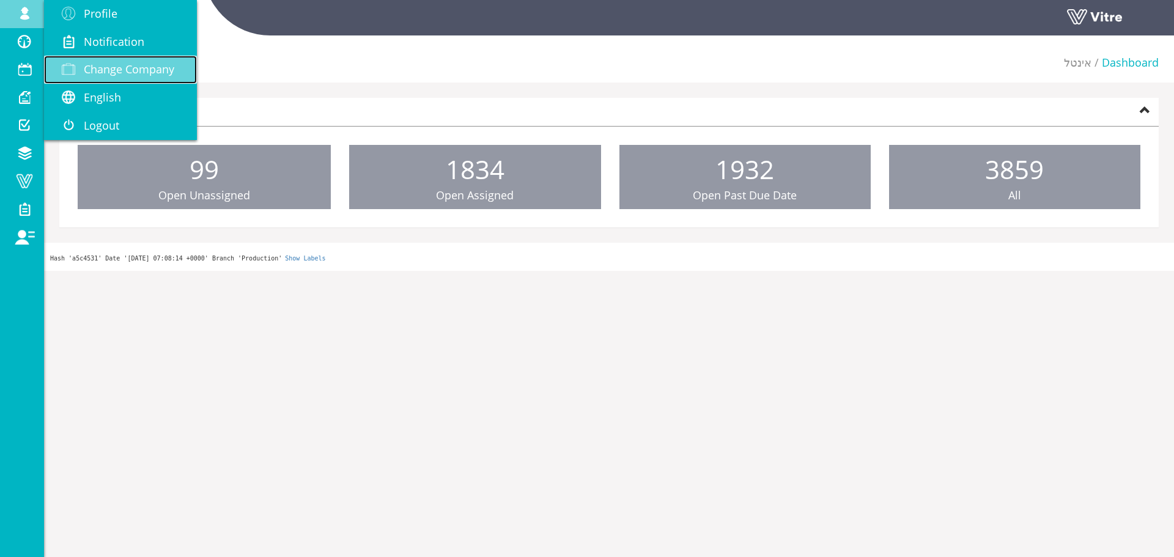
click at [95, 63] on span "Change Company" at bounding box center [129, 69] width 91 height 15
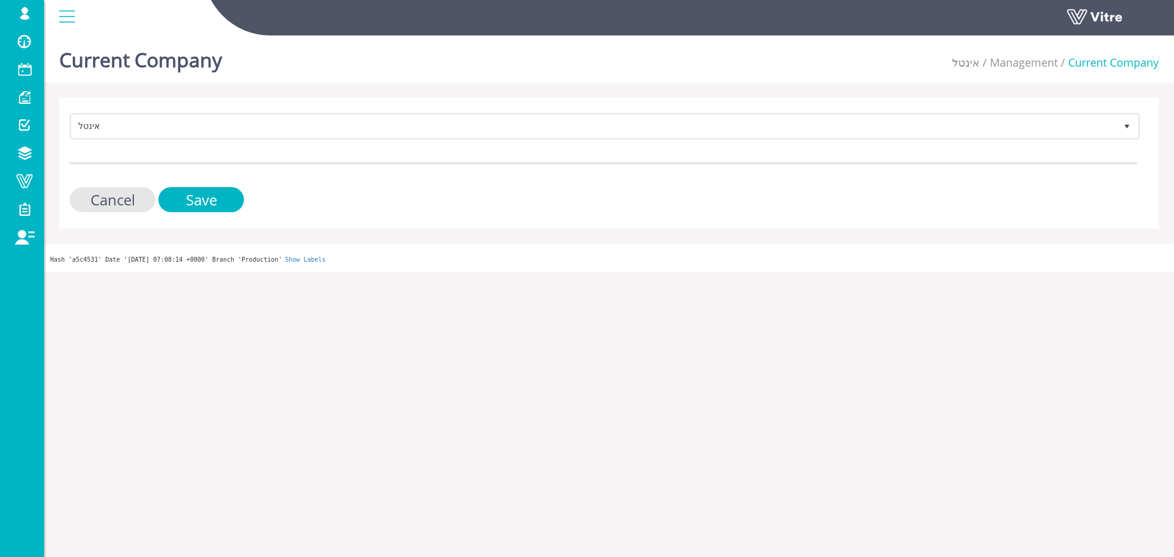
click at [454, 143] on form "אינטל 19 Cancel Save" at bounding box center [604, 162] width 1068 height 99
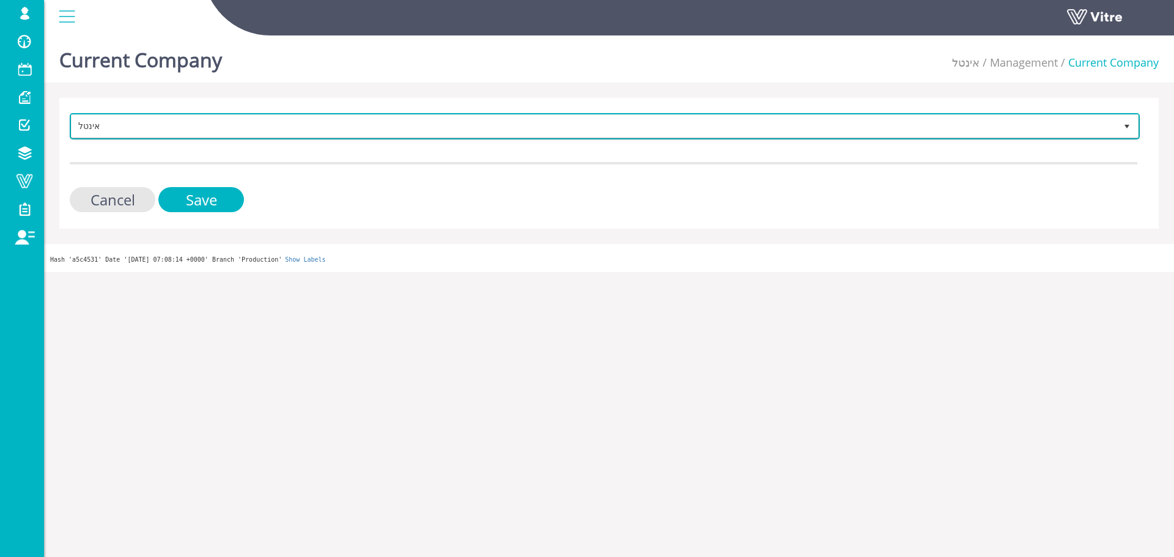
click at [454, 130] on span "אינטל" at bounding box center [594, 126] width 1045 height 22
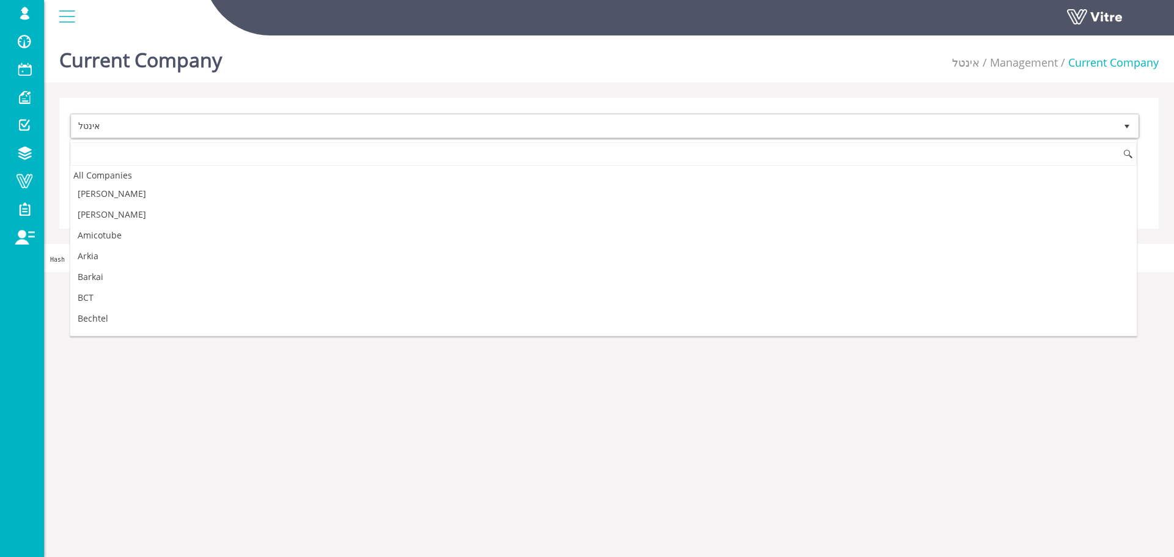
scroll to position [1805, 0]
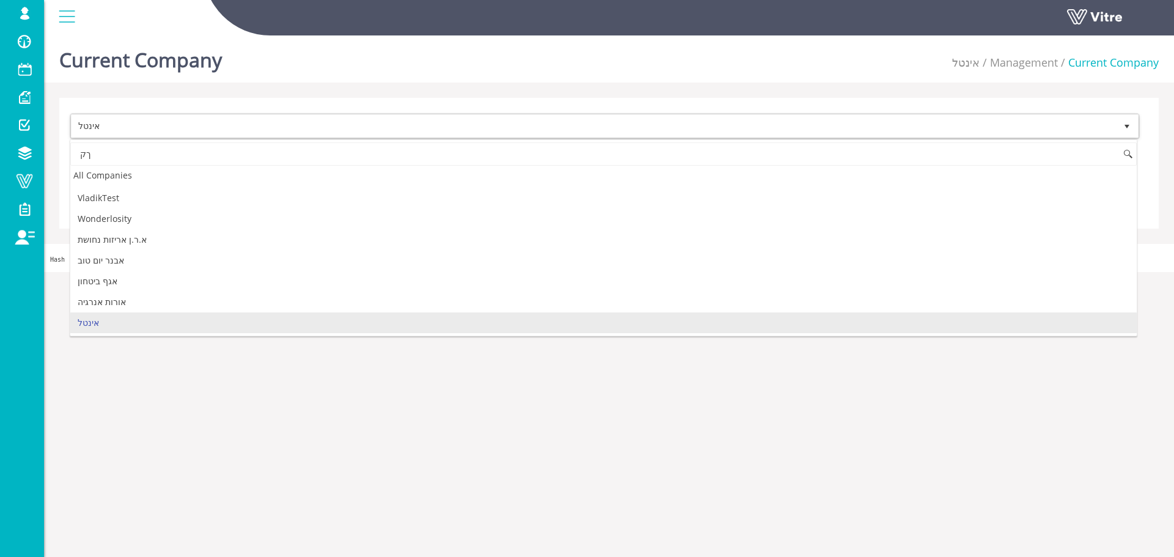
type input "ך"
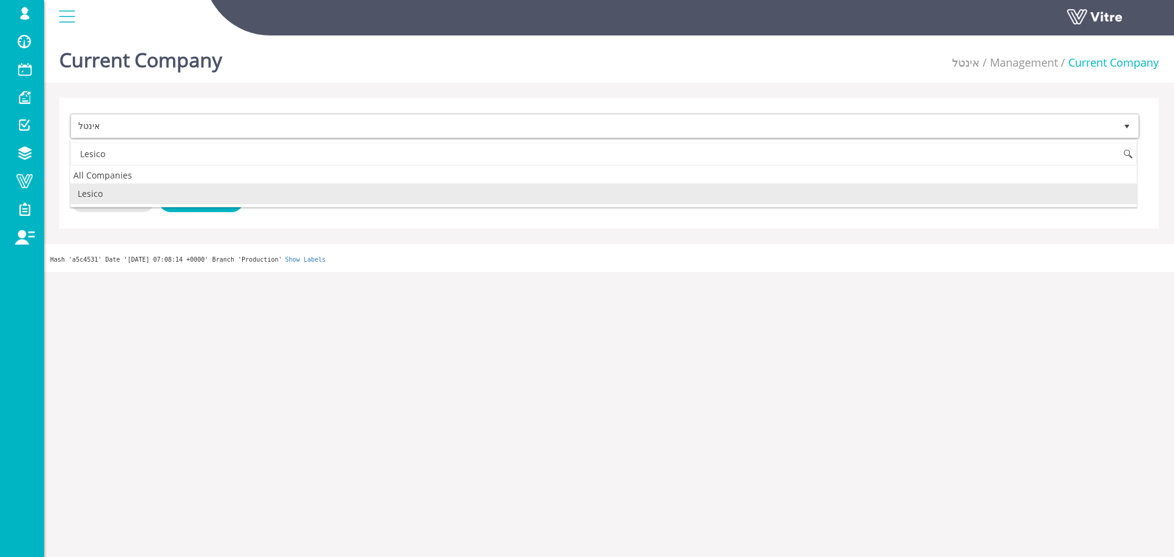
click at [282, 188] on li "Lesico" at bounding box center [603, 193] width 1067 height 21
type input "Lesico"
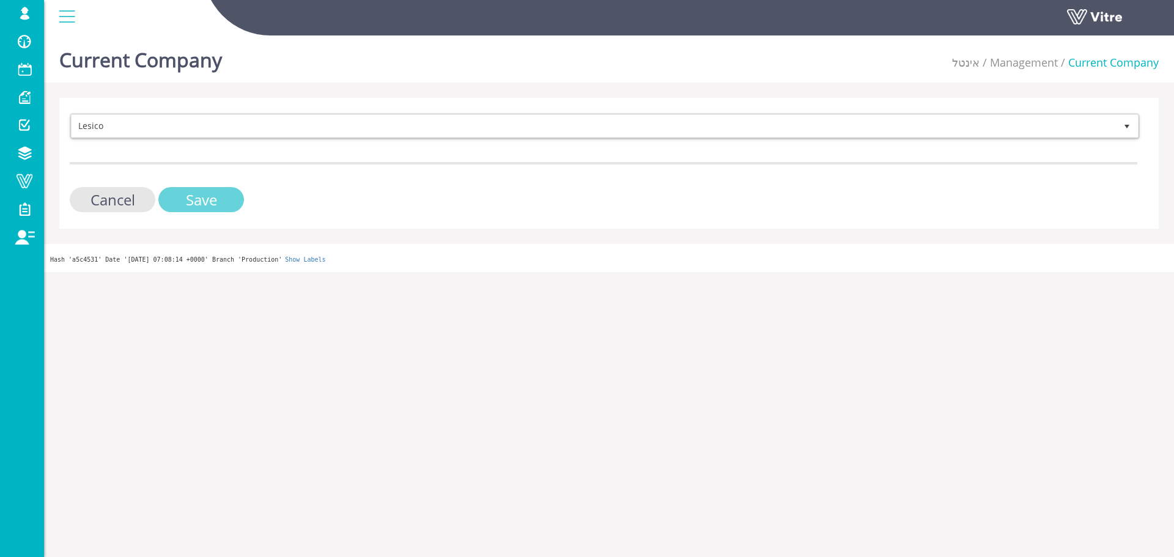
click at [229, 194] on input "Save" at bounding box center [201, 199] width 86 height 25
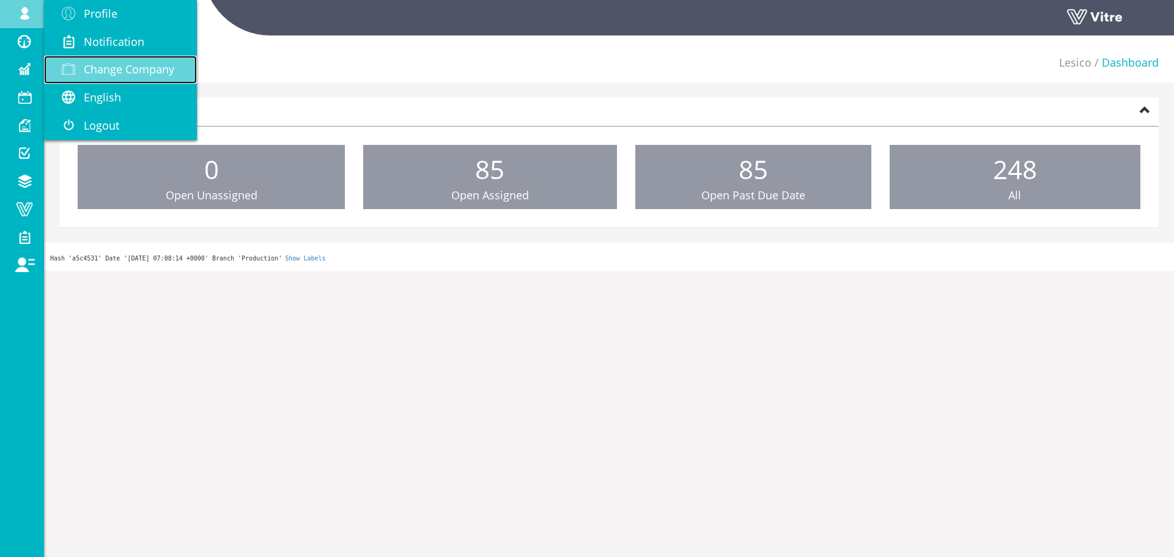
click at [103, 59] on link "Change Company" at bounding box center [120, 70] width 153 height 28
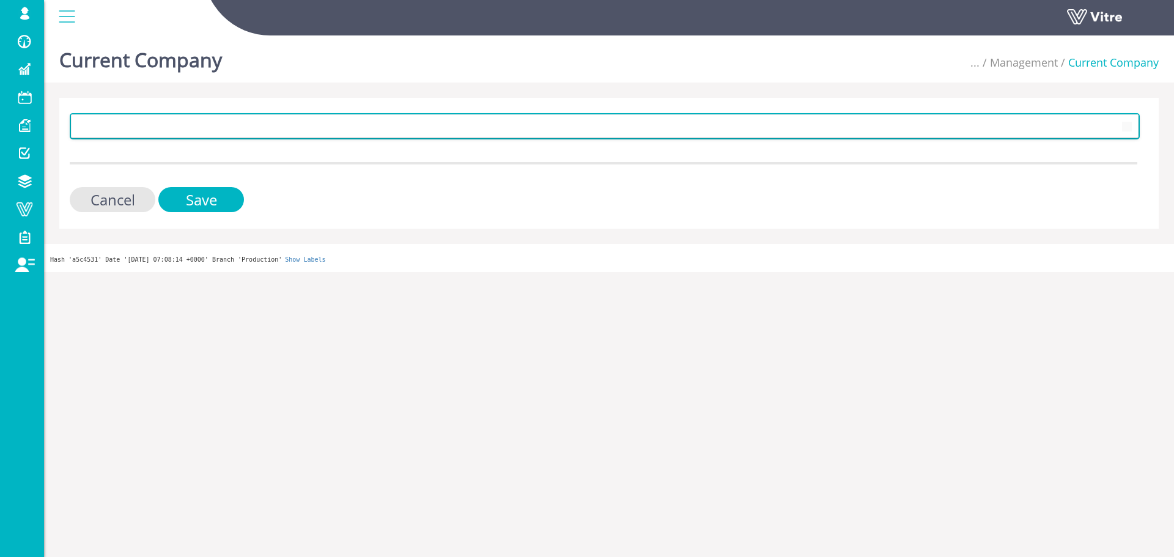
click at [195, 127] on span at bounding box center [594, 126] width 1045 height 22
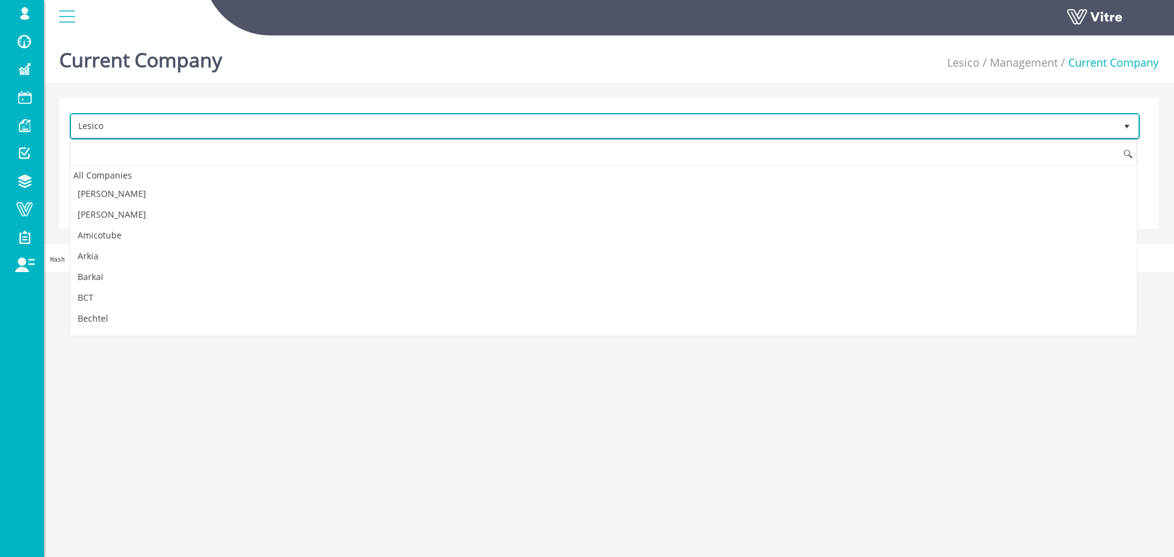
scroll to position [599, 0]
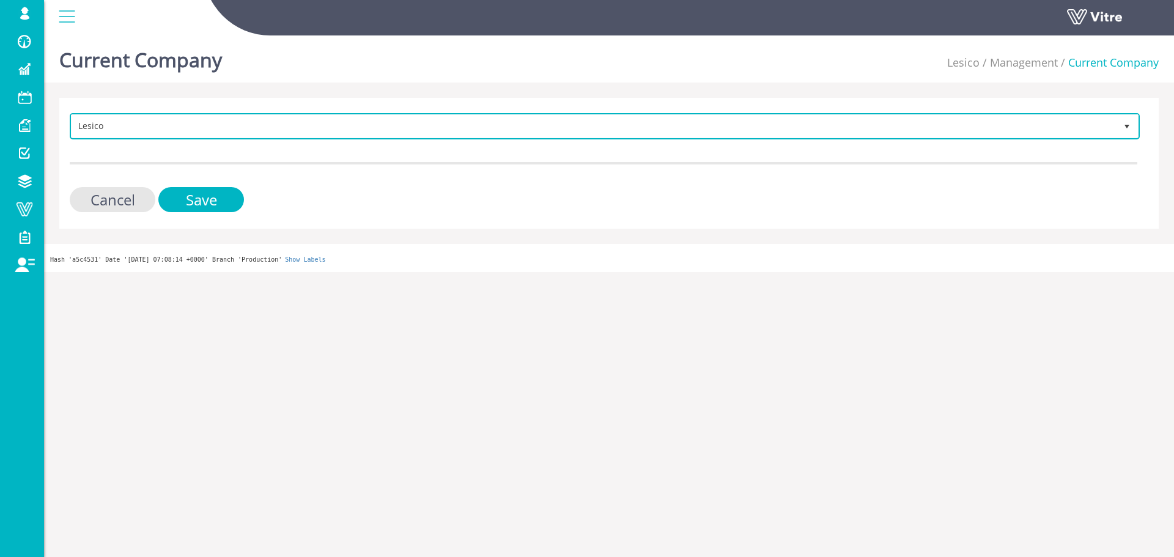
drag, startPoint x: 174, startPoint y: 138, endPoint x: 179, endPoint y: 133, distance: 7.8
click at [179, 134] on span "Lesico 93" at bounding box center [605, 126] width 1070 height 26
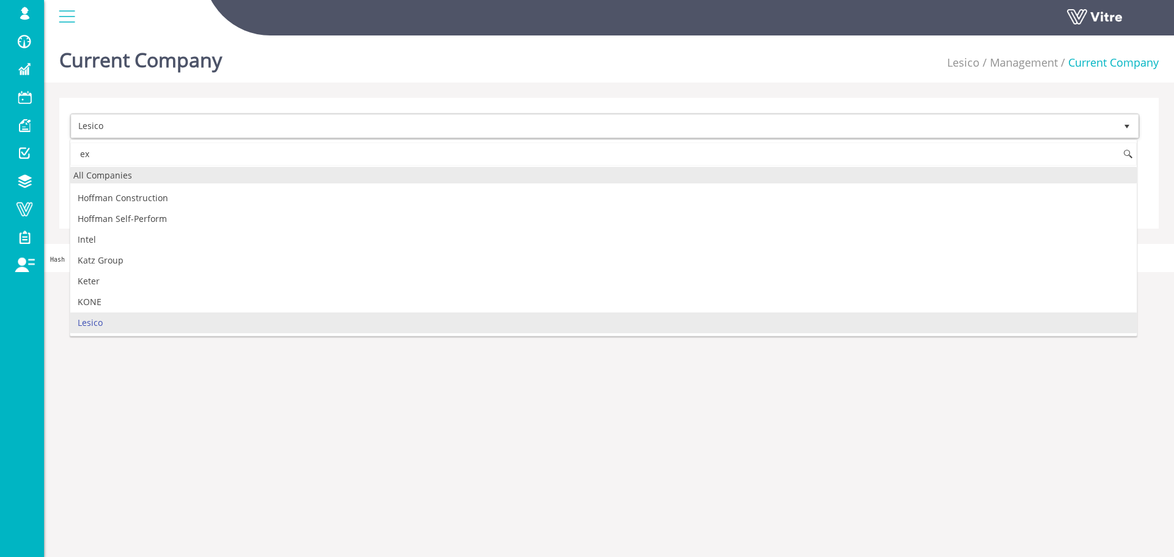
scroll to position [0, 0]
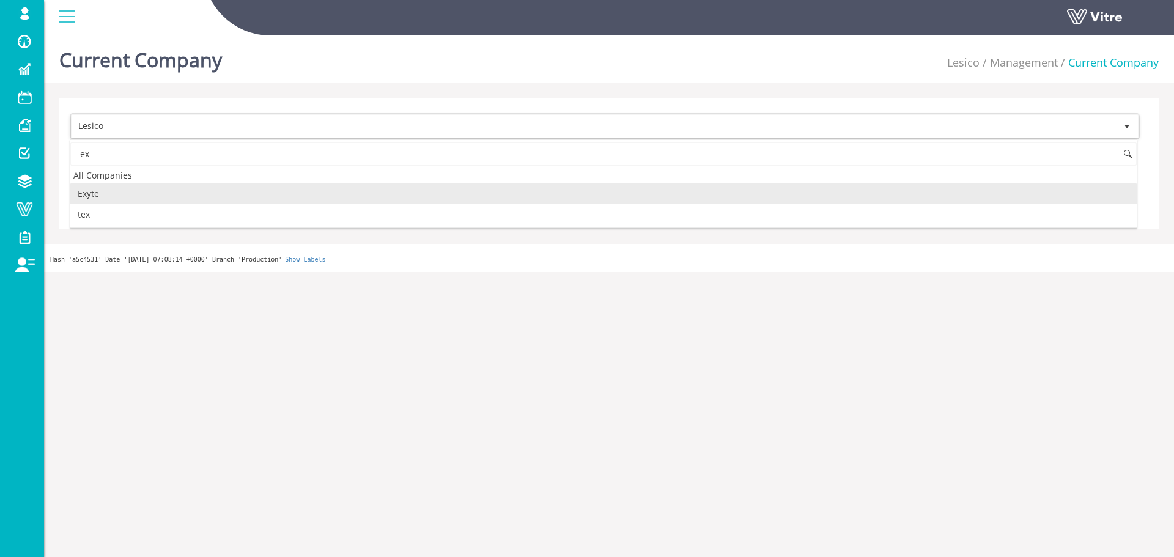
click at [128, 188] on li "Exyte" at bounding box center [603, 193] width 1067 height 21
type input "ex"
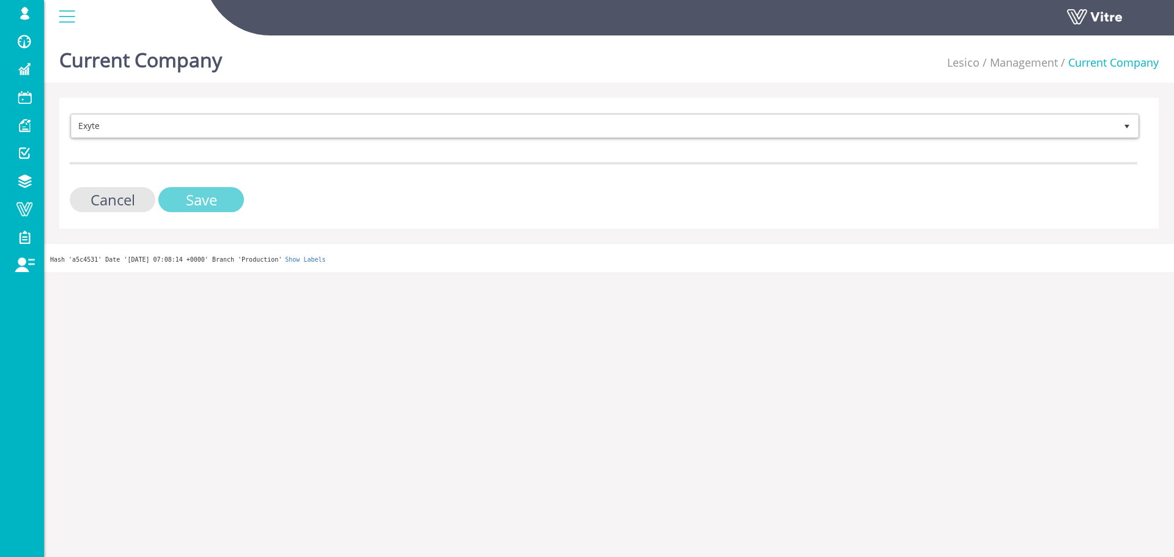
click at [184, 192] on input "Save" at bounding box center [201, 199] width 86 height 25
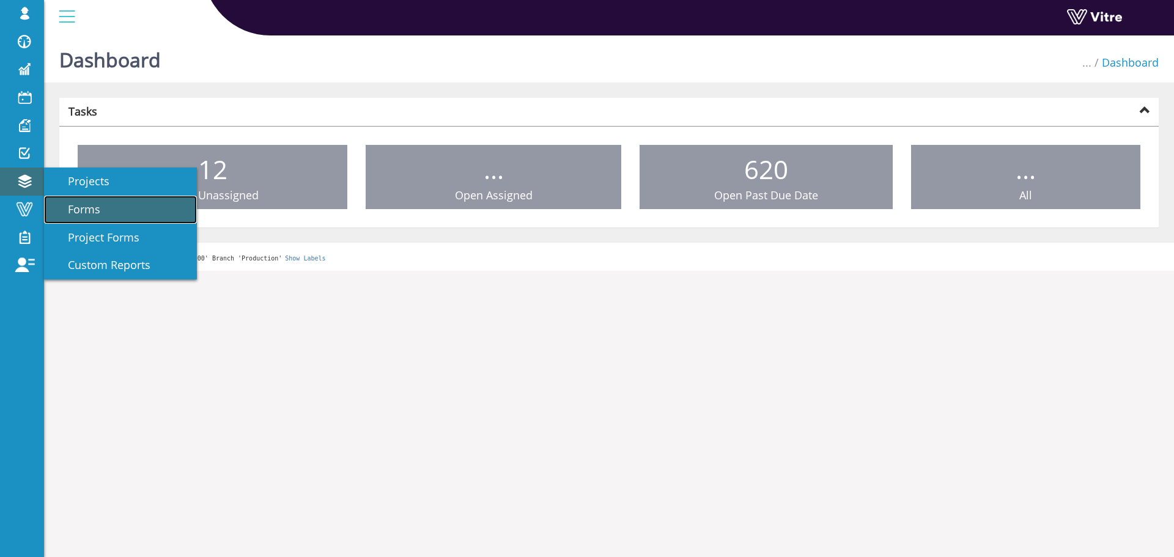
click at [86, 210] on span "Forms" at bounding box center [76, 209] width 47 height 15
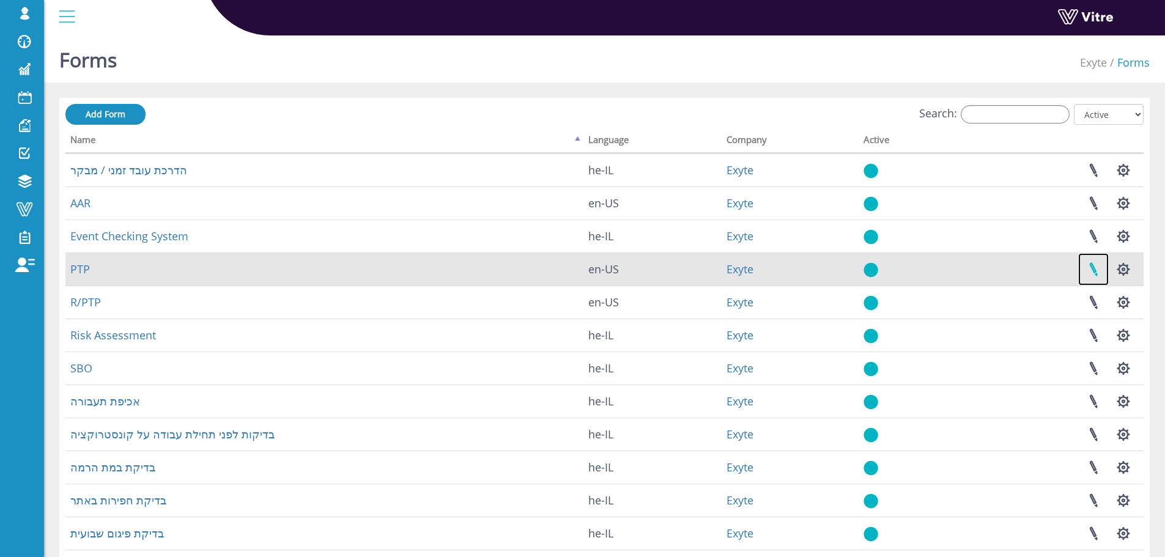
click at [1097, 270] on link at bounding box center [1093, 269] width 31 height 32
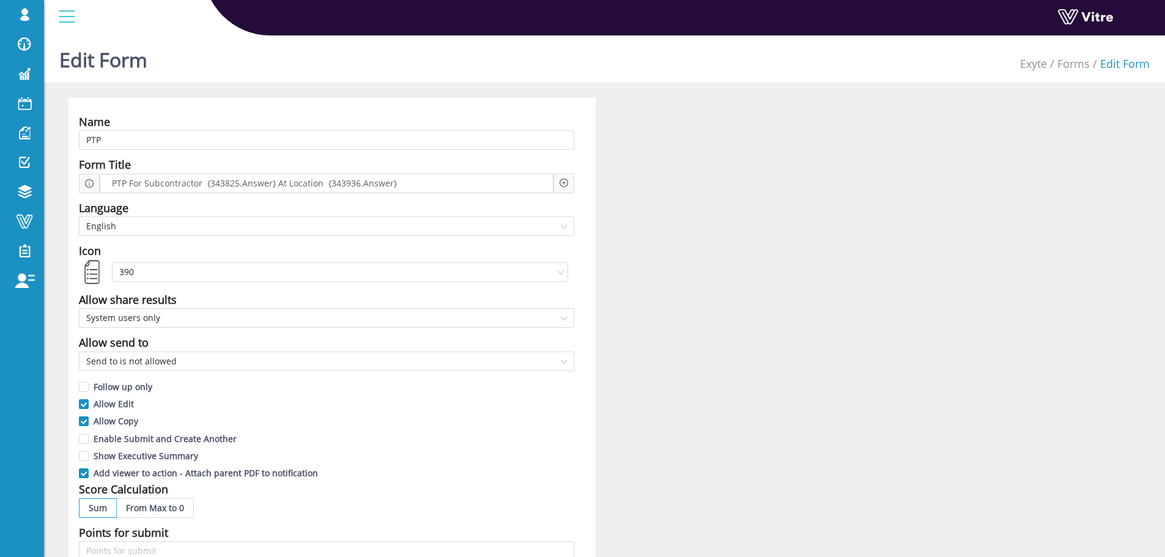
drag, startPoint x: 62, startPoint y: 150, endPoint x: 131, endPoint y: 126, distance: 72.7
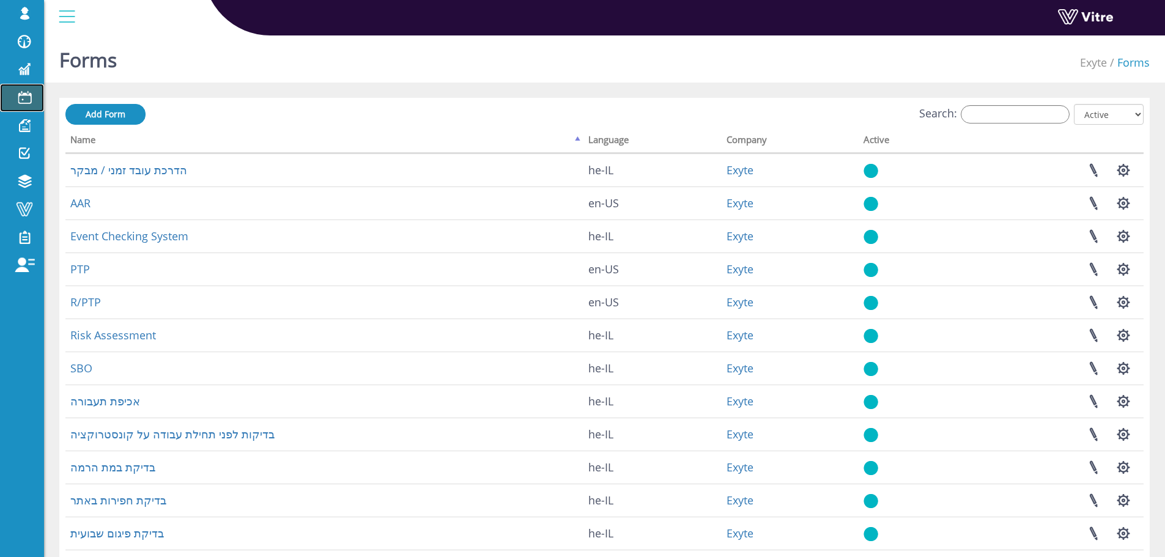
click at [31, 102] on span at bounding box center [24, 97] width 31 height 15
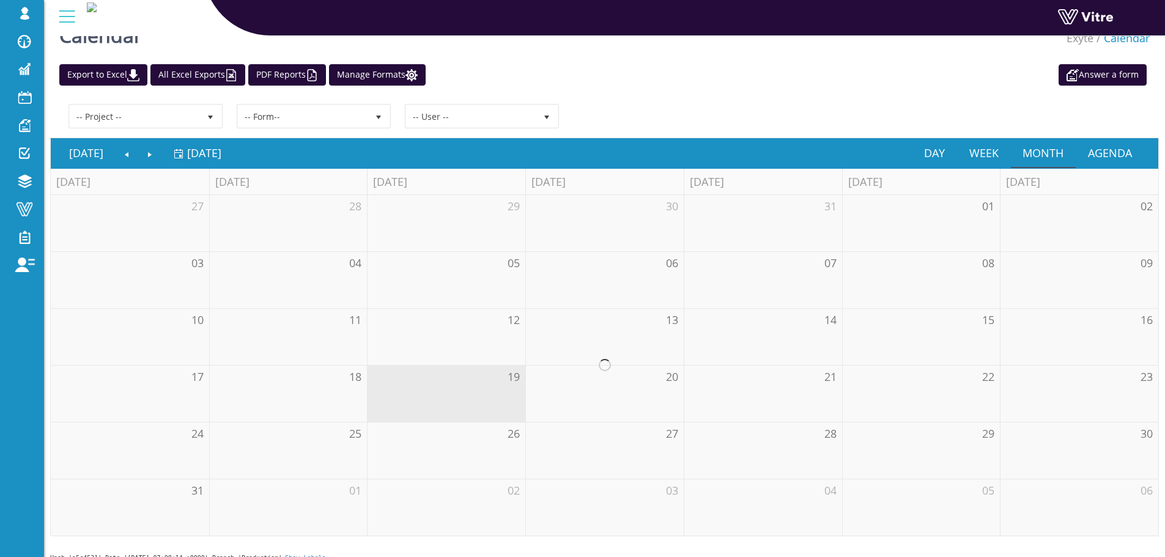
scroll to position [38, 0]
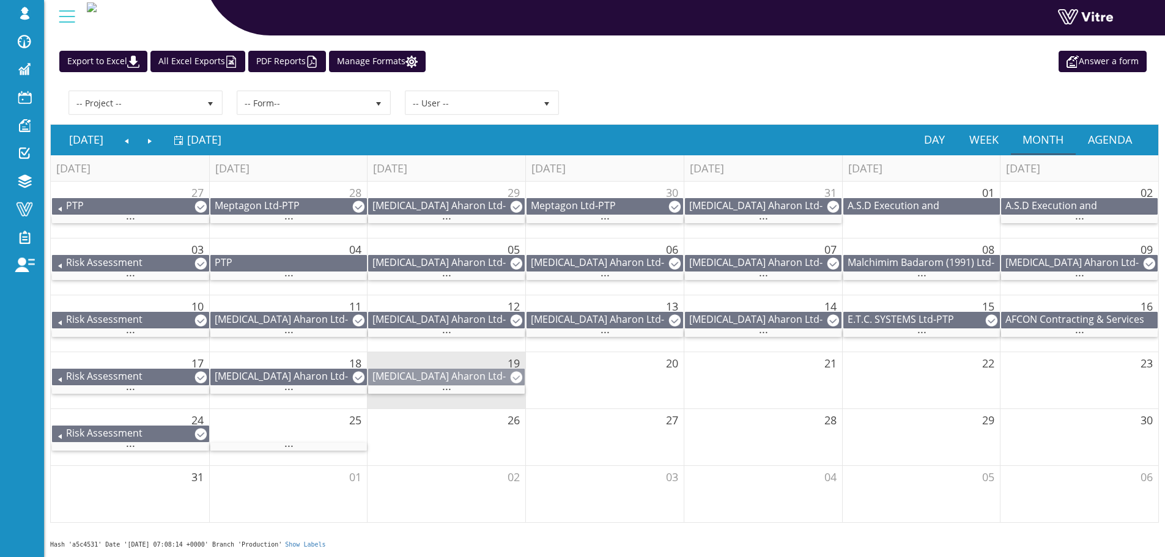
click at [487, 382] on div "Chemo Aharon Ltd - PTP" at bounding box center [446, 382] width 155 height 27
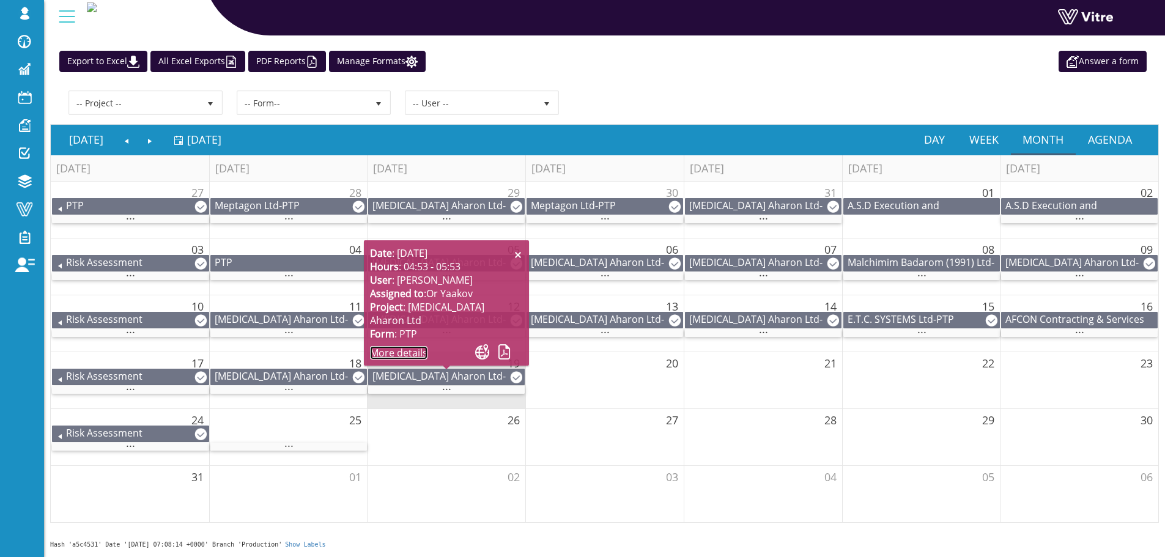
click at [414, 357] on link "More details" at bounding box center [398, 352] width 57 height 13
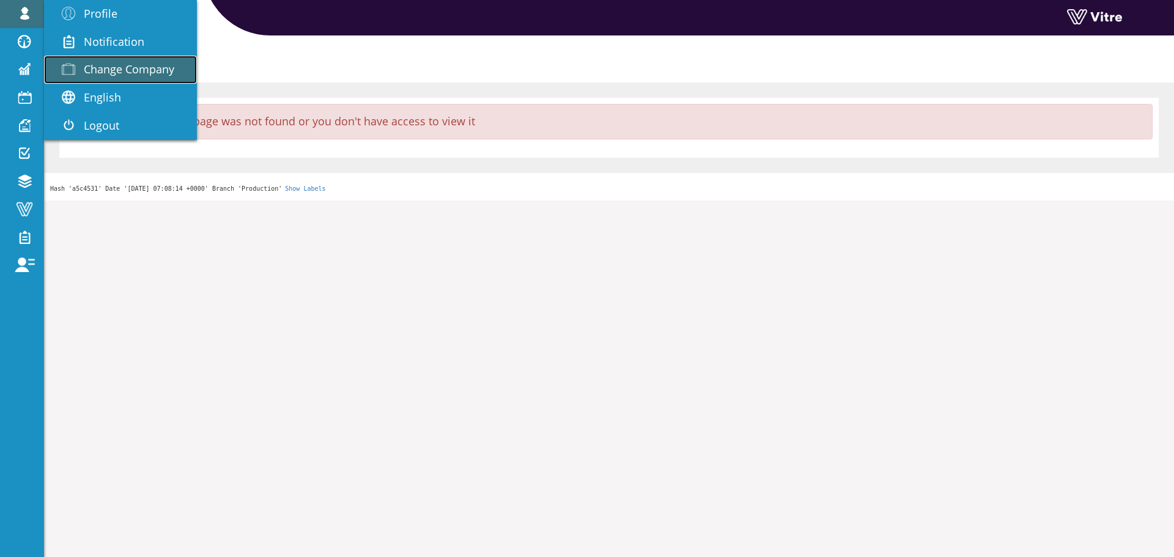
click at [106, 64] on span "Change Company" at bounding box center [129, 69] width 91 height 15
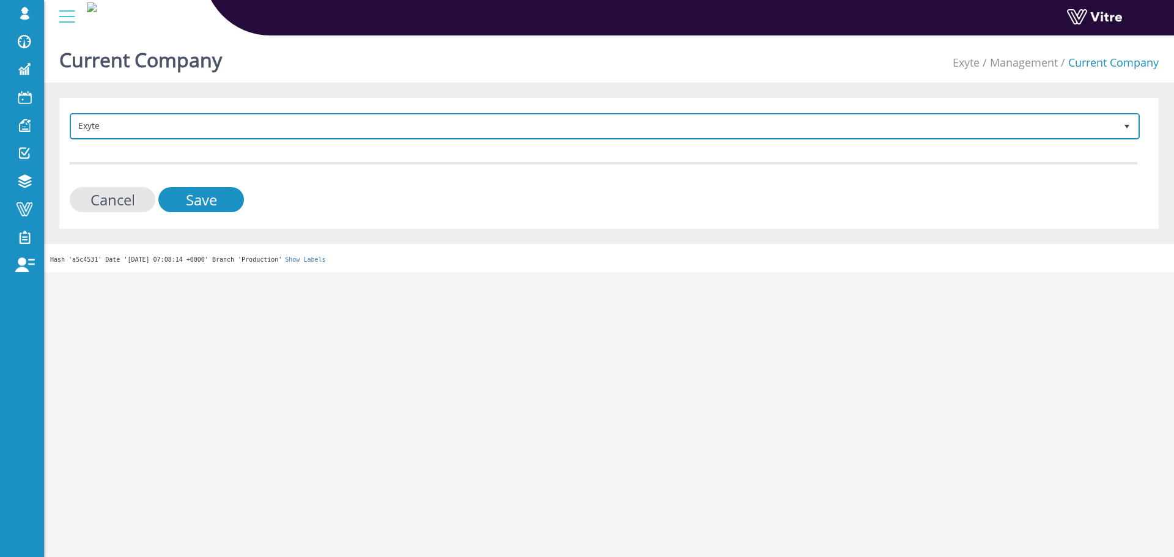
click at [272, 122] on span "Exyte" at bounding box center [594, 126] width 1045 height 22
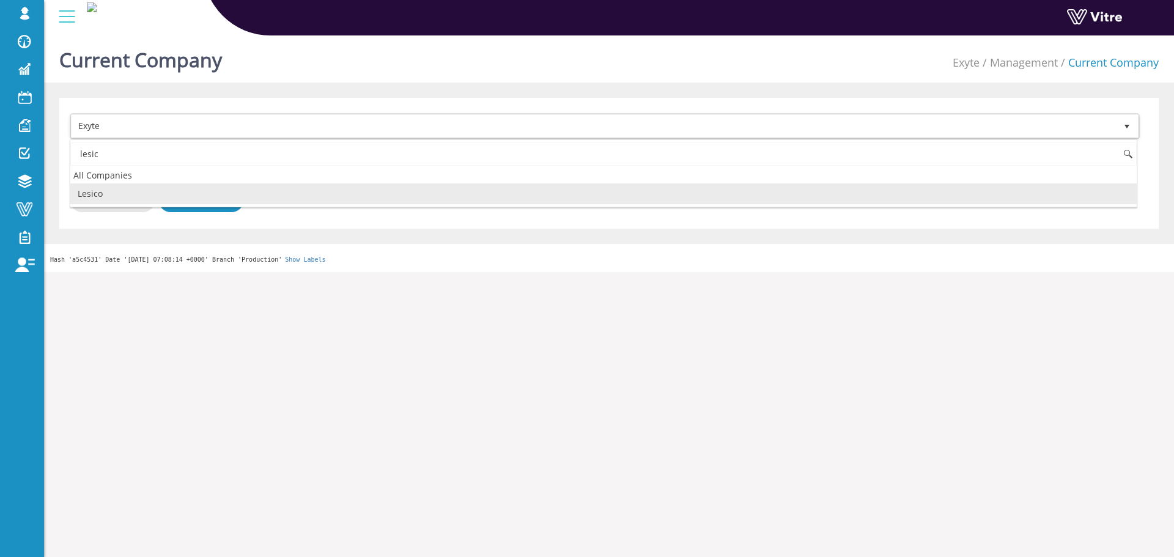
click at [128, 190] on li "Lesico" at bounding box center [603, 193] width 1067 height 21
type input "lesic"
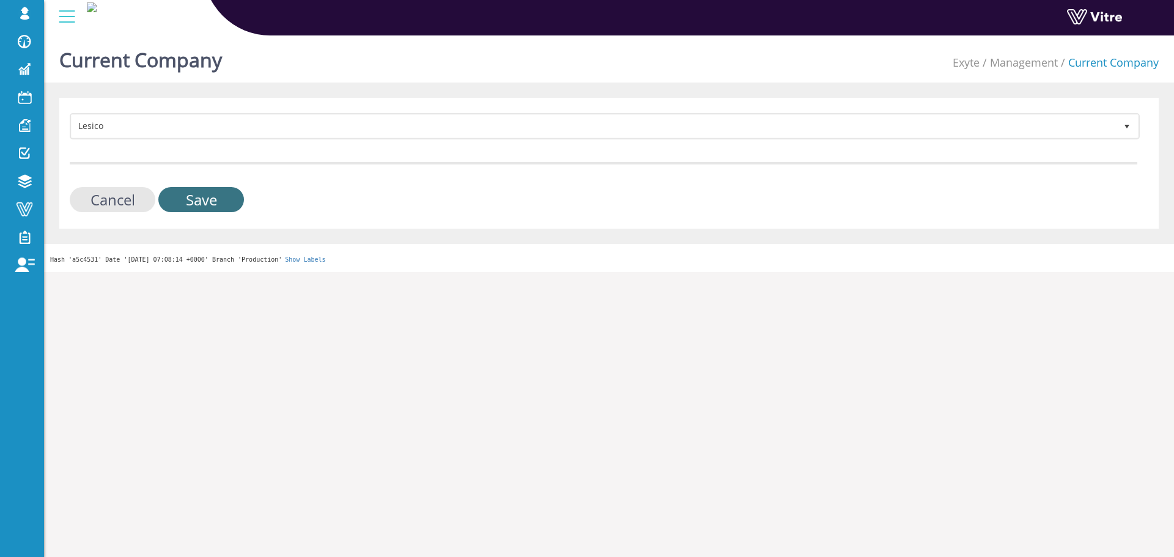
click at [196, 201] on input "Save" at bounding box center [201, 199] width 86 height 25
